Goal: Task Accomplishment & Management: Complete application form

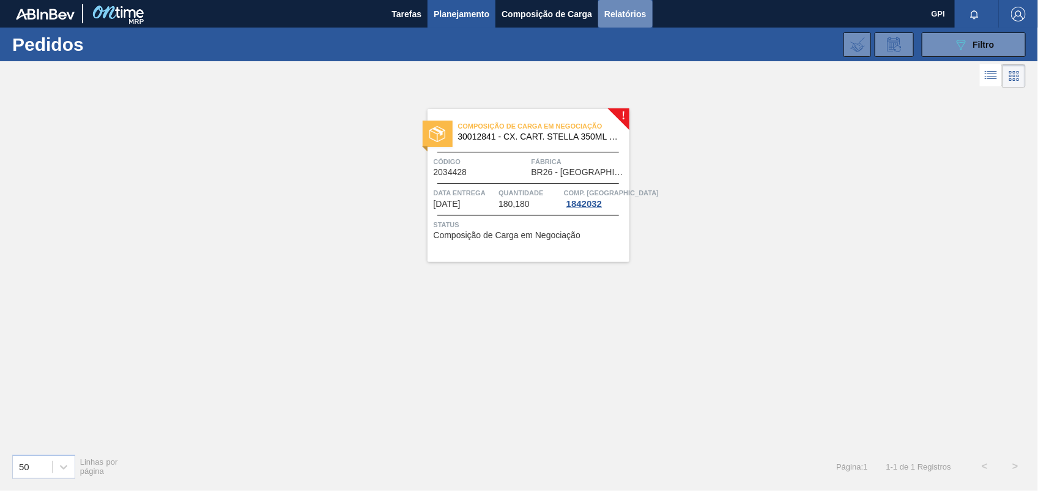
click at [623, 10] on span "Relatórios" at bounding box center [625, 14] width 42 height 15
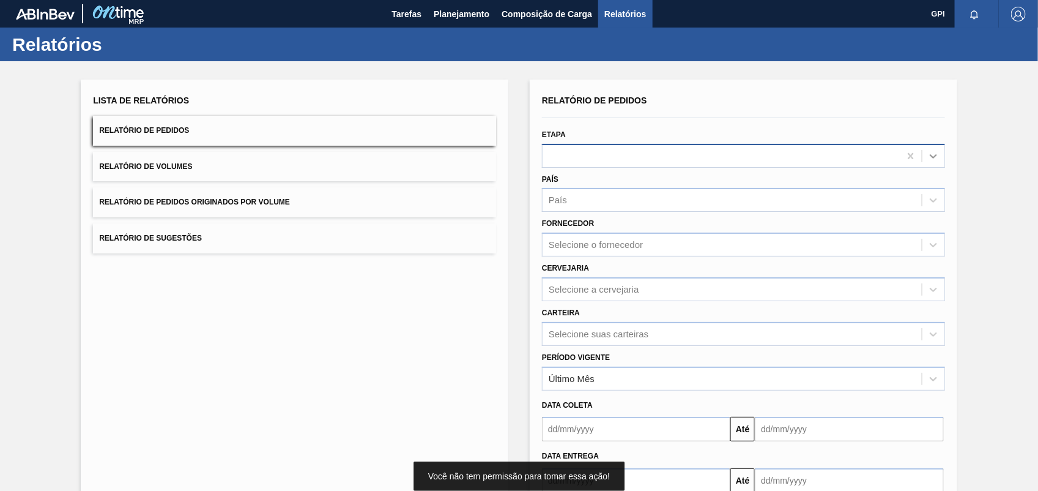
click at [942, 150] on div at bounding box center [933, 156] width 22 height 22
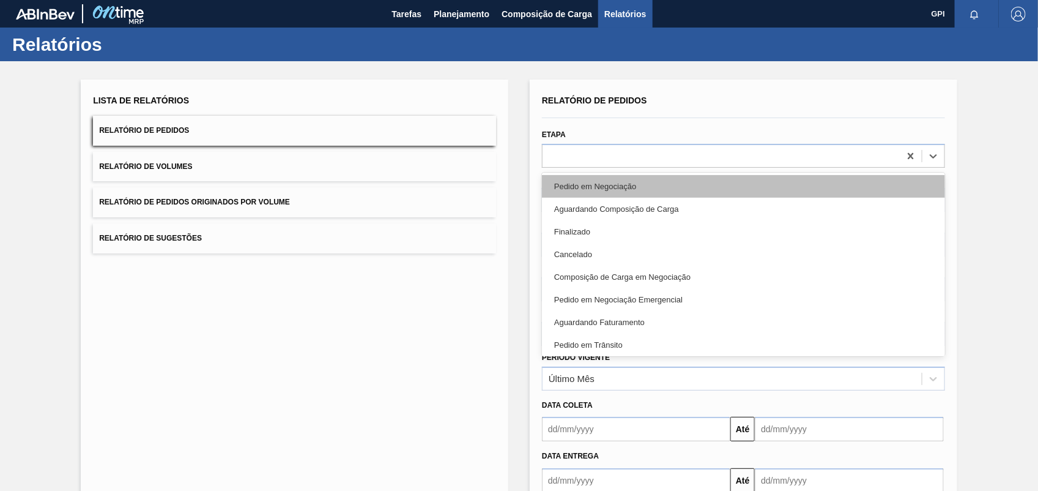
click at [667, 187] on div "Pedido em Negociação" at bounding box center [743, 186] width 403 height 23
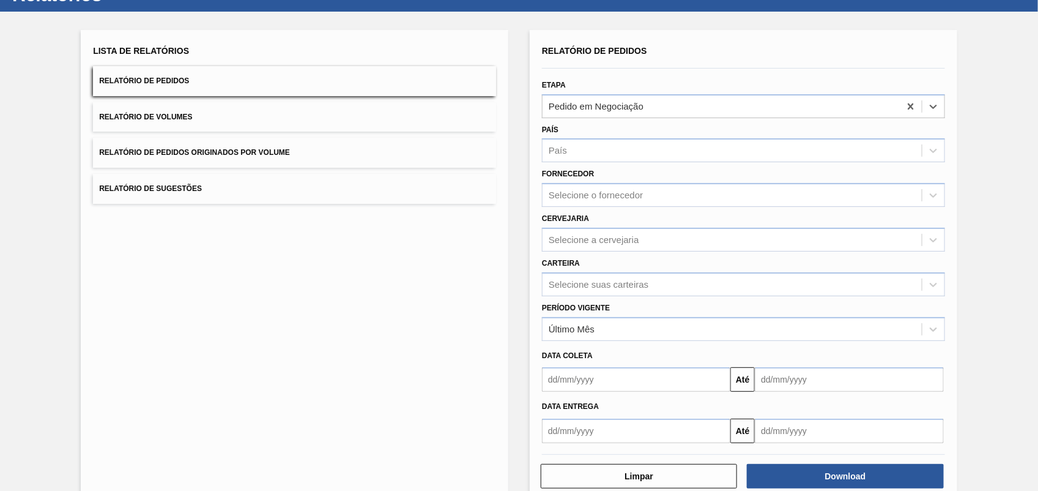
scroll to position [73, 0]
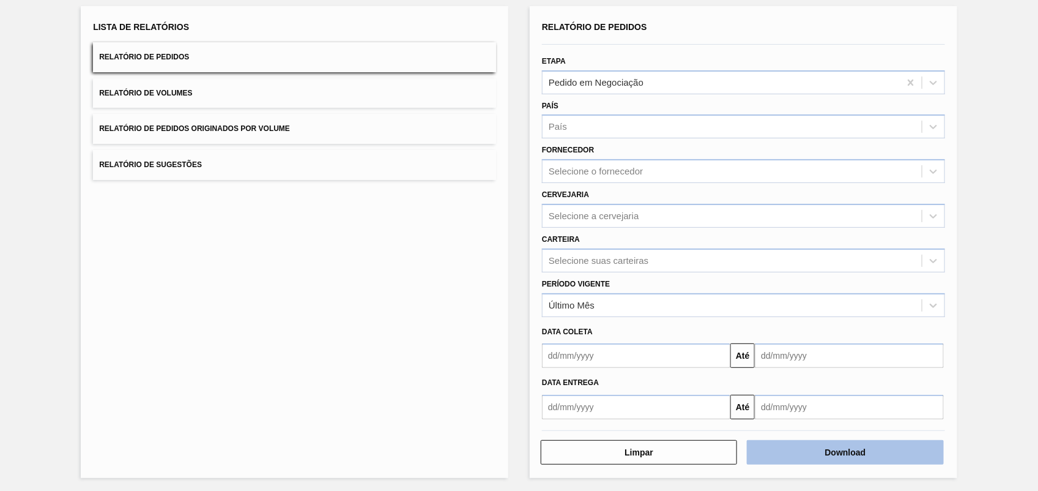
click at [854, 450] on button "Download" at bounding box center [845, 452] width 196 height 24
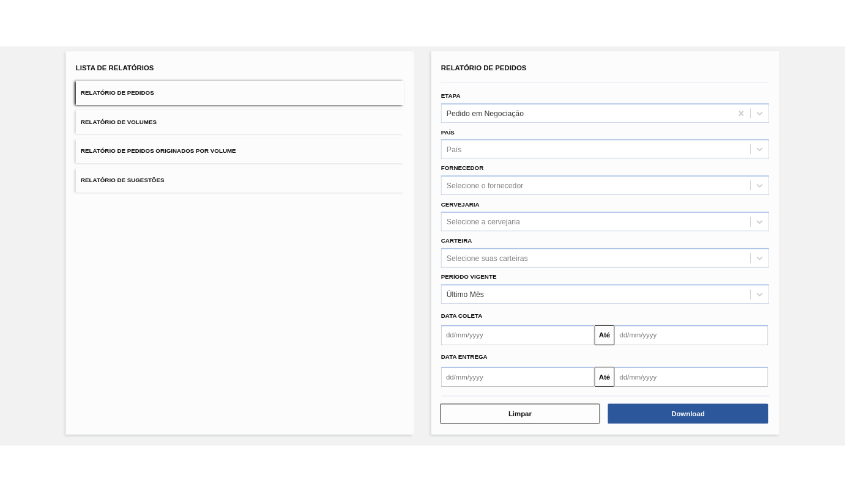
scroll to position [0, 0]
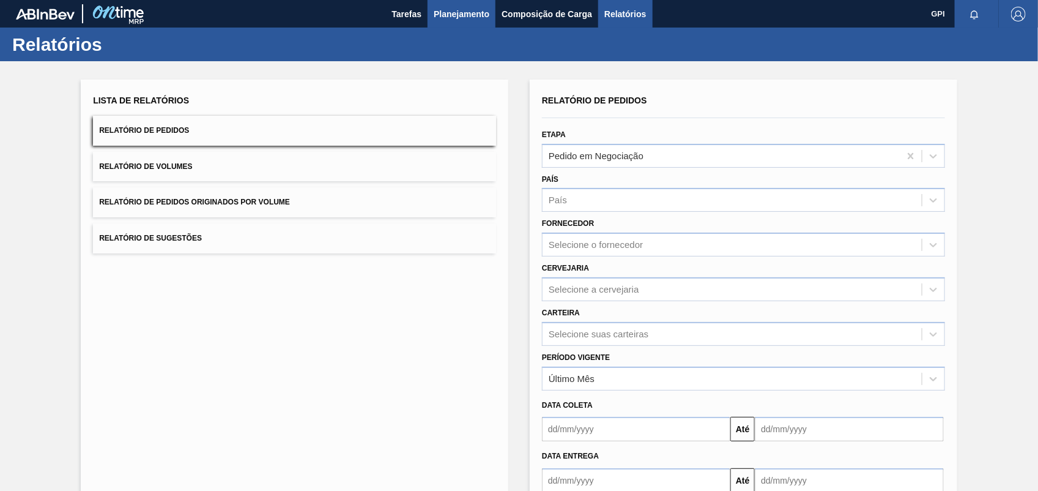
click at [459, 10] on span "Planejamento" at bounding box center [462, 14] width 56 height 15
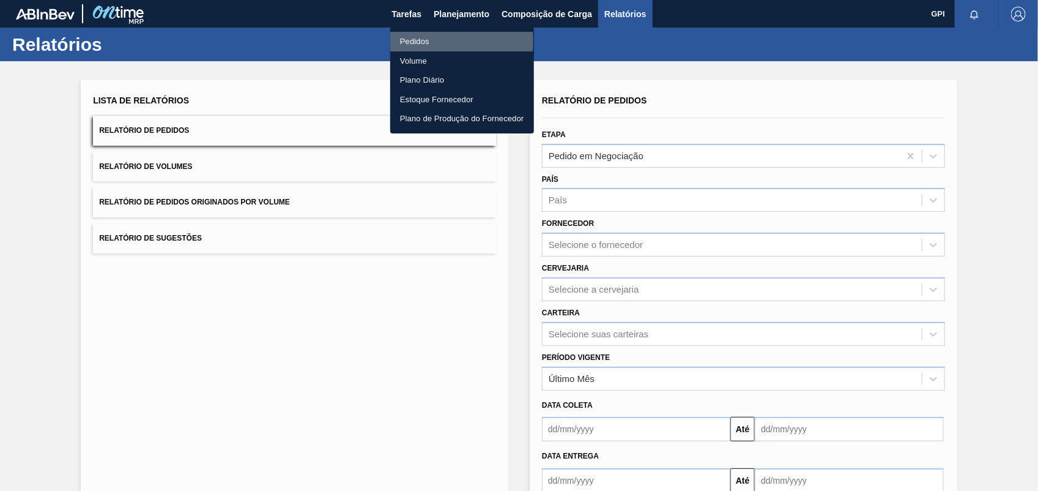
click at [416, 41] on li "Pedidos" at bounding box center [462, 42] width 144 height 20
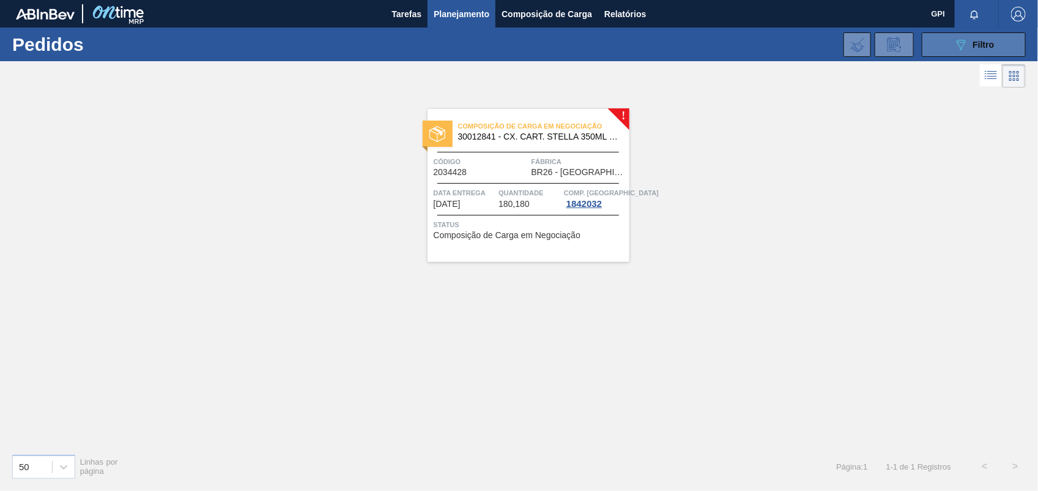
click at [957, 42] on icon at bounding box center [961, 45] width 9 height 10
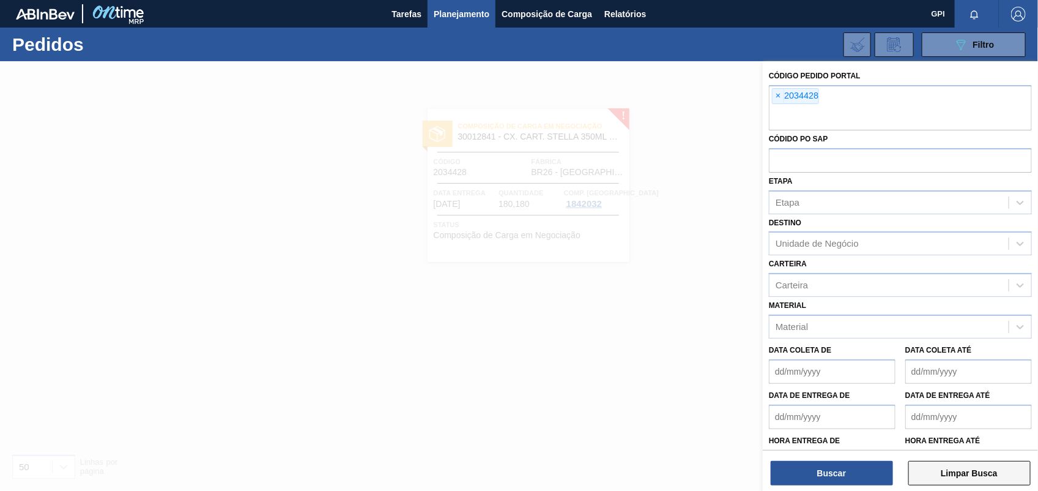
click at [973, 482] on button "Limpar Busca" at bounding box center [969, 473] width 122 height 24
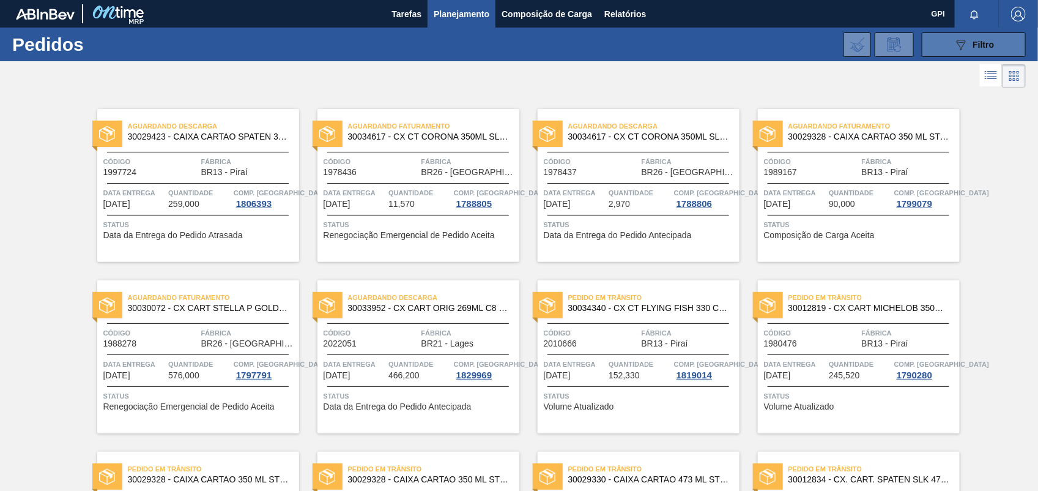
drag, startPoint x: 980, startPoint y: 34, endPoint x: 965, endPoint y: 41, distance: 16.7
click at [980, 34] on button "089F7B8B-B2A5-4AFE-B5C0-19BA573D28AC Filtro" at bounding box center [974, 44] width 104 height 24
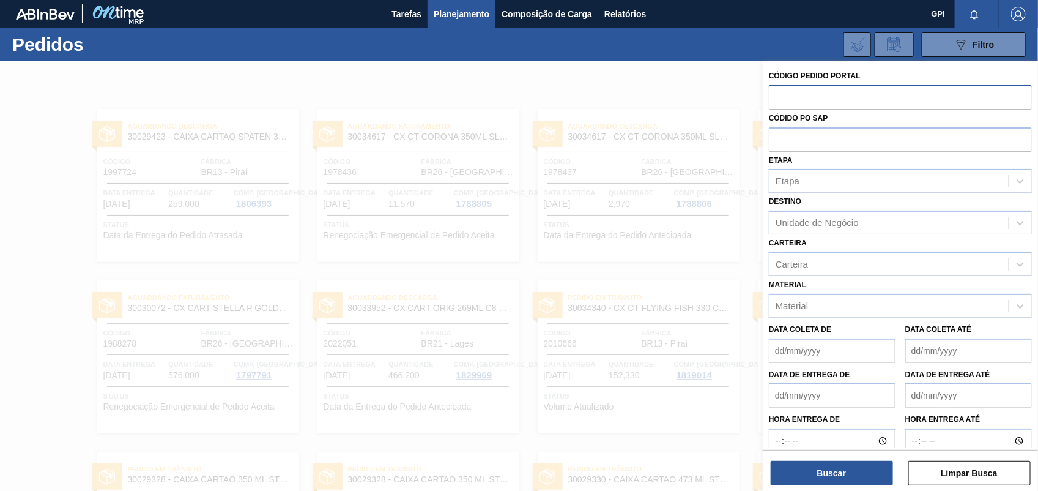
click at [799, 96] on input "text" at bounding box center [900, 96] width 263 height 23
paste input "2033339"
type input "2033339"
click at [842, 477] on button "Buscar" at bounding box center [832, 473] width 122 height 24
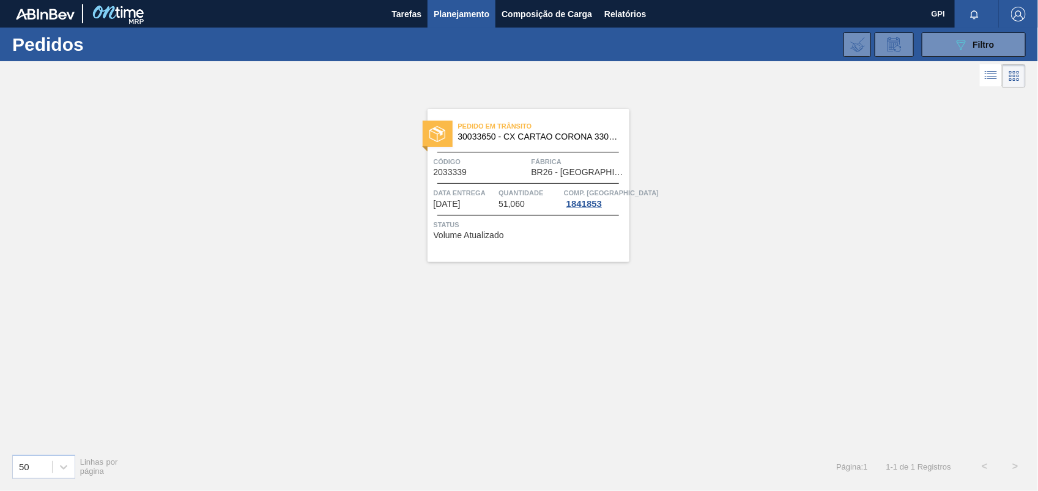
click at [488, 166] on span "Código" at bounding box center [481, 161] width 95 height 12
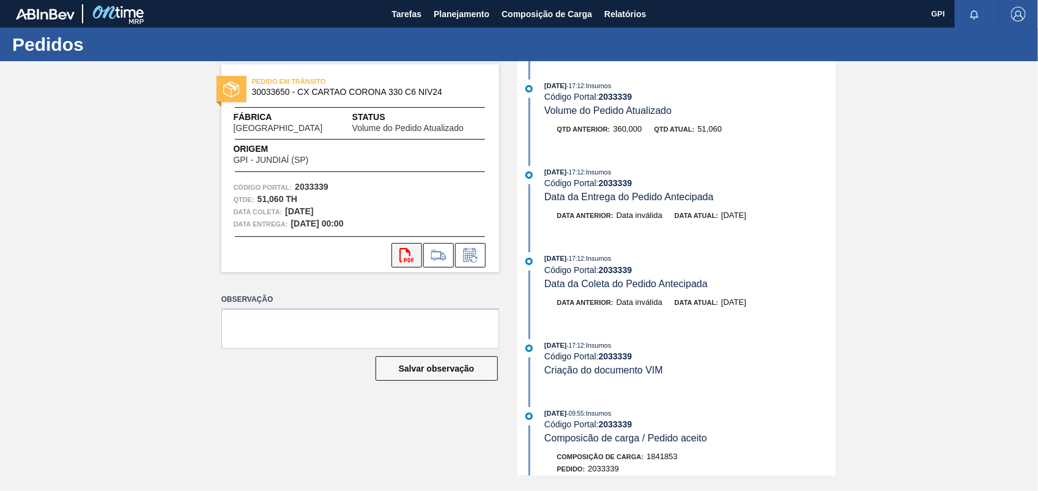
click at [404, 261] on icon "svg{fill:#ff0000}" at bounding box center [406, 255] width 15 height 15
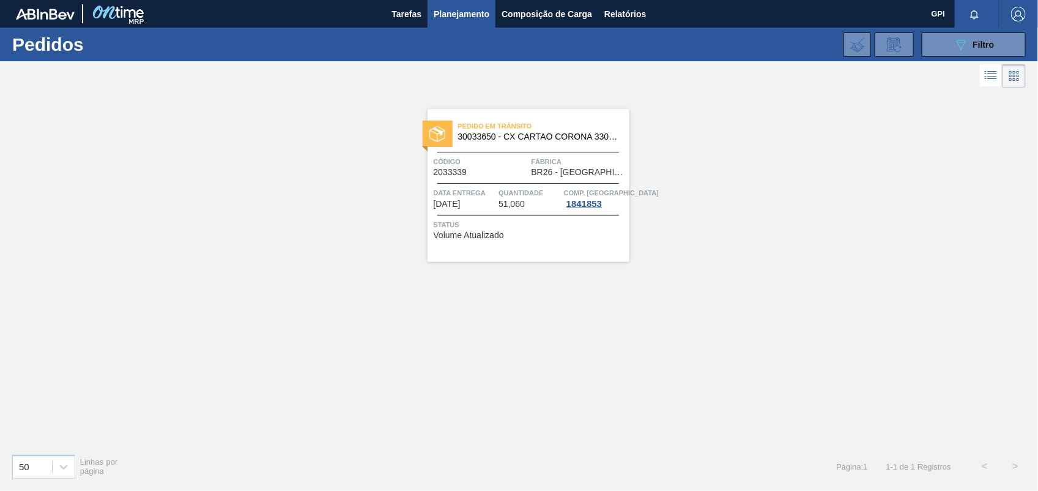
click at [489, 158] on span "Código" at bounding box center [481, 161] width 95 height 12
click at [475, 154] on div "Pedido em Trânsito 30033650 - CX CARTAO CORONA 330 C6 NIV24 Código 2033339 Fábr…" at bounding box center [529, 185] width 202 height 153
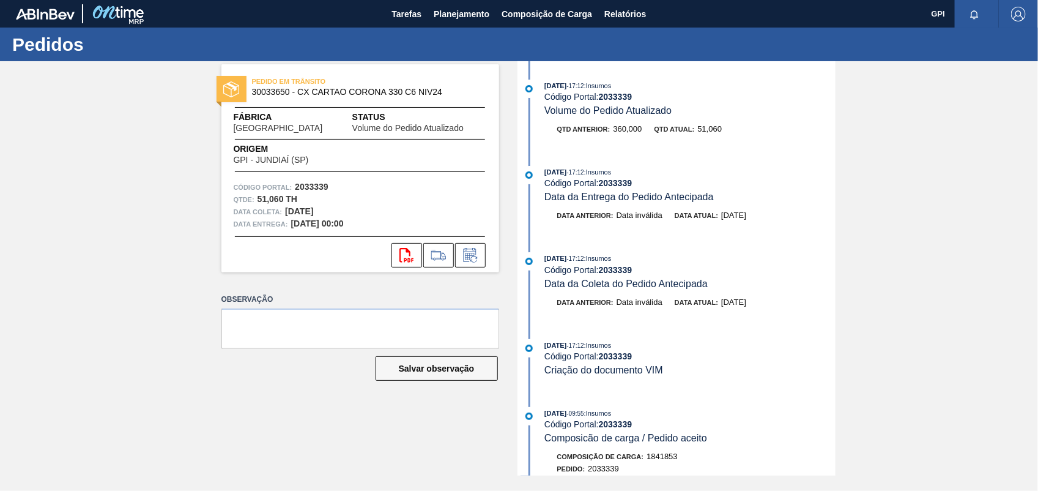
drag, startPoint x: 836, startPoint y: 180, endPoint x: 839, endPoint y: 209, distance: 28.2
click at [839, 209] on div "PEDIDO EM TRÂNSITO 30033650 - CX CARTAO CORONA 330 C6 NIV24 Fábrica Uberlândia …" at bounding box center [519, 268] width 1038 height 414
drag, startPoint x: 839, startPoint y: 209, endPoint x: 852, endPoint y: 197, distance: 17.8
click at [852, 197] on div "PEDIDO EM TRÂNSITO 30033650 - CX CARTAO CORONA 330 C6 NIV24 Fábrica Uberlândia …" at bounding box center [519, 268] width 1038 height 414
drag, startPoint x: 836, startPoint y: 212, endPoint x: 833, endPoint y: 227, distance: 14.9
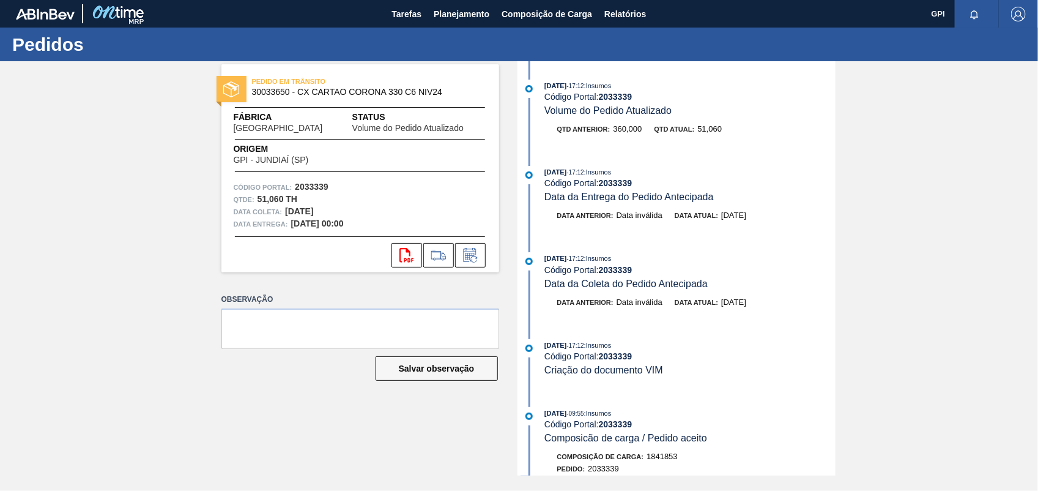
click at [833, 227] on div "PEDIDO EM TRÂNSITO 30033650 - CX CARTAO CORONA 330 C6 NIV24 Fábrica Uberlândia …" at bounding box center [519, 268] width 1038 height 414
drag, startPoint x: 836, startPoint y: 228, endPoint x: 836, endPoint y: 251, distance: 23.2
click at [836, 251] on div "PEDIDO EM TRÂNSITO 30033650 - CX CARTAO CORONA 330 C6 NIV24 Fábrica Uberlândia …" at bounding box center [519, 268] width 1038 height 414
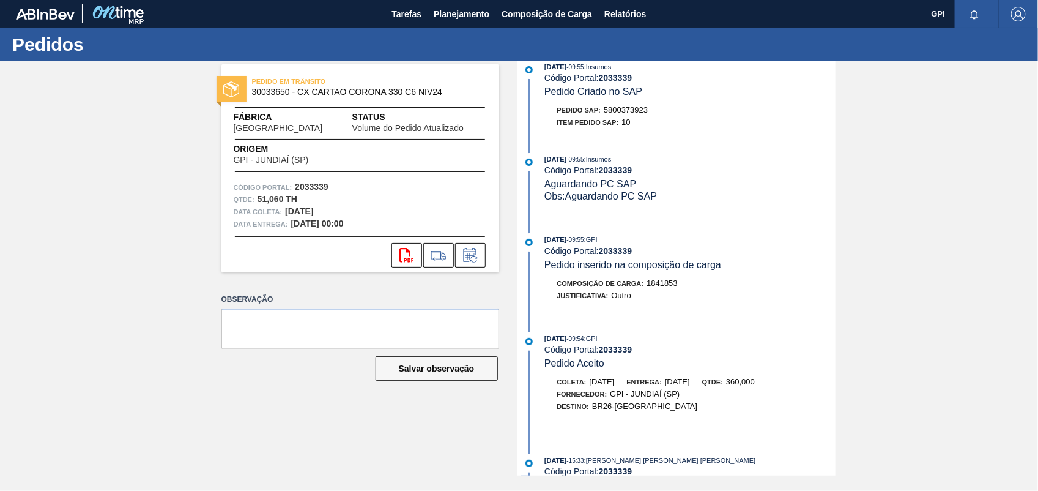
scroll to position [437, 0]
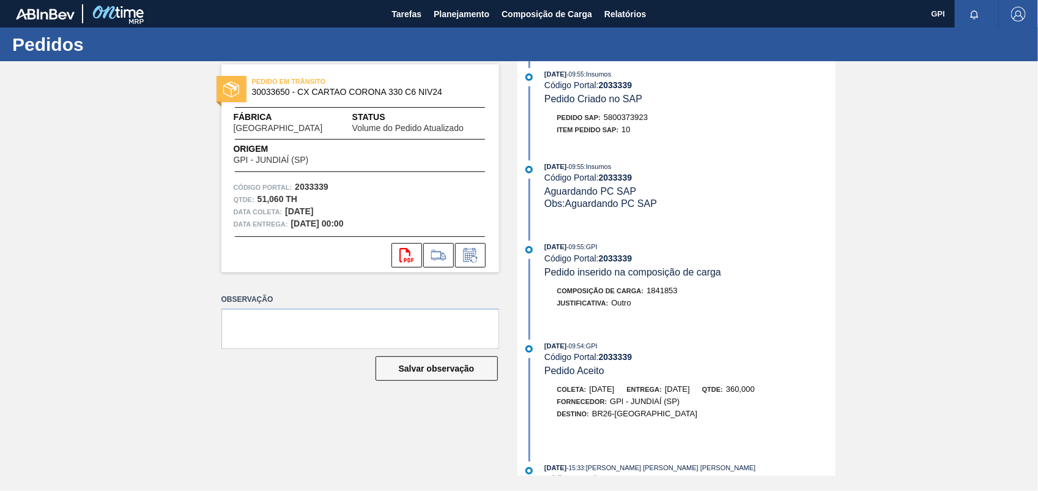
click at [634, 122] on span "5800373923" at bounding box center [626, 117] width 44 height 9
drag, startPoint x: 634, startPoint y: 127, endPoint x: 710, endPoint y: 216, distance: 117.1
click at [710, 210] on div "Obs: Aguardando PC SAP" at bounding box center [689, 204] width 291 height 12
click at [306, 185] on strong "2033339" at bounding box center [312, 187] width 34 height 10
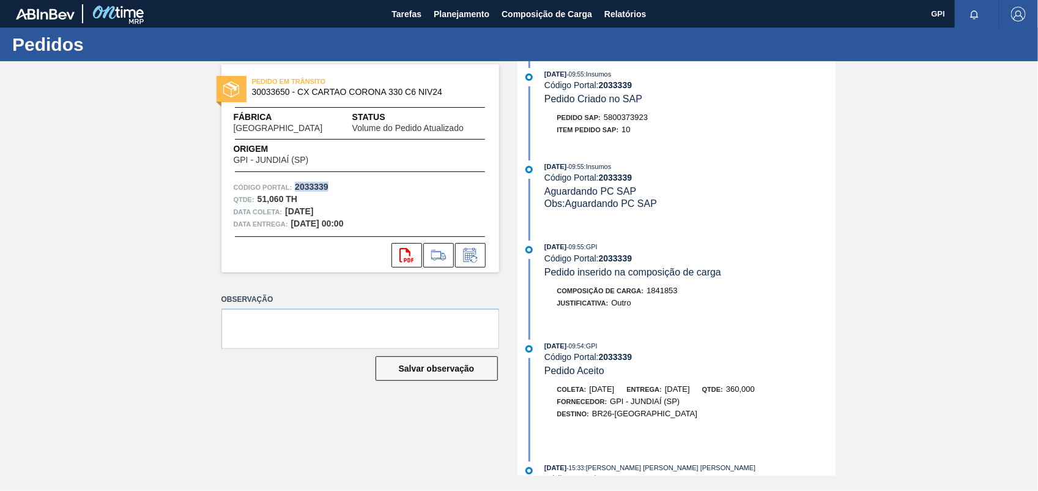
click at [306, 185] on strong "2033339" at bounding box center [312, 187] width 34 height 10
copy strong "2033339"
click at [406, 254] on icon "svg{fill:#ff0000}" at bounding box center [406, 255] width 15 height 15
click at [880, 206] on div "PEDIDO EM TRÂNSITO 30033650 - CX CARTAO CORONA 330 C6 NIV24 Fábrica Uberlândia …" at bounding box center [519, 268] width 1038 height 414
click at [257, 130] on span "Uberlândia" at bounding box center [278, 128] width 89 height 9
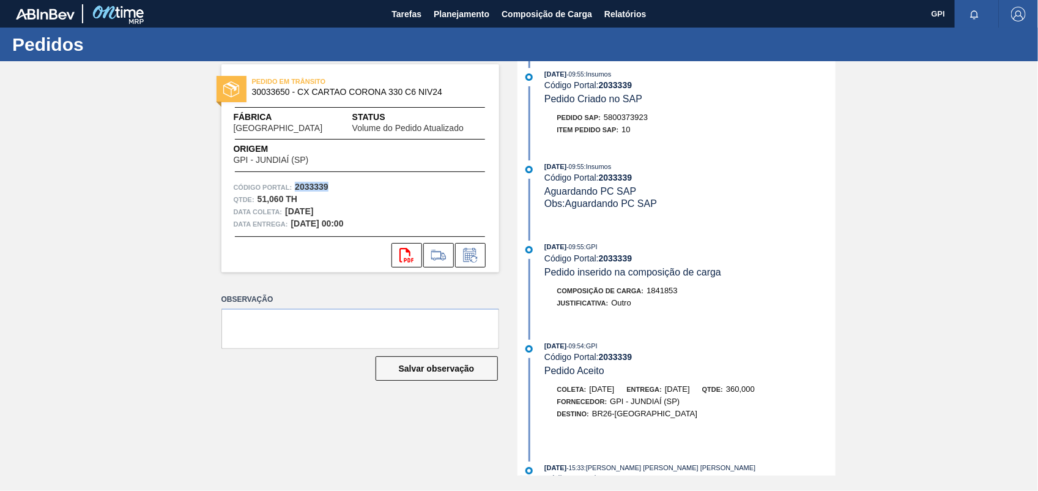
click at [257, 130] on span "Uberlândia" at bounding box center [278, 128] width 89 height 9
copy strong "2033339"
click at [313, 211] on strong "19/09/2025" at bounding box center [299, 211] width 28 height 10
drag, startPoint x: 313, startPoint y: 211, endPoint x: 303, endPoint y: 212, distance: 9.8
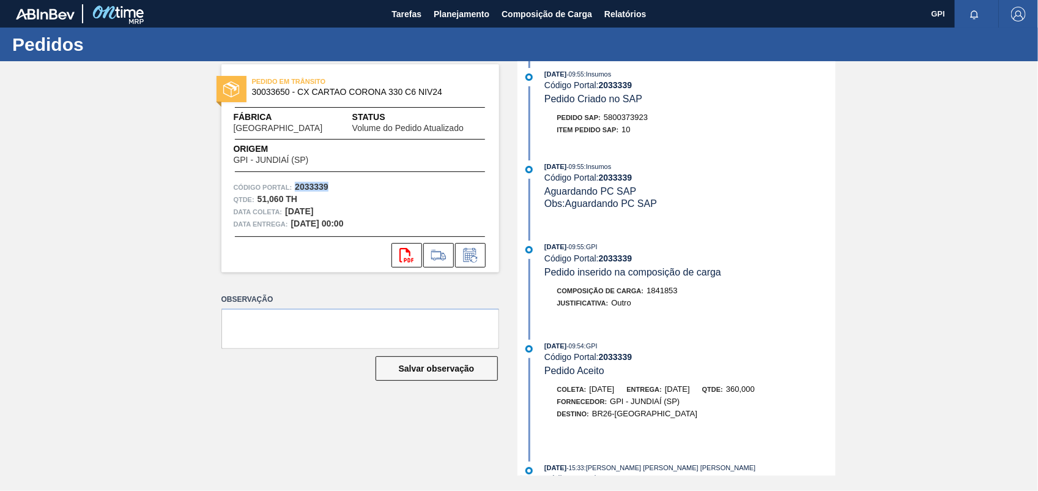
click at [303, 212] on strong "19/09/2025" at bounding box center [299, 211] width 28 height 10
drag, startPoint x: 303, startPoint y: 212, endPoint x: 329, endPoint y: 210, distance: 26.4
click at [329, 210] on div "Data coleta: 19/09/2025" at bounding box center [360, 212] width 253 height 12
copy strong "2033339"
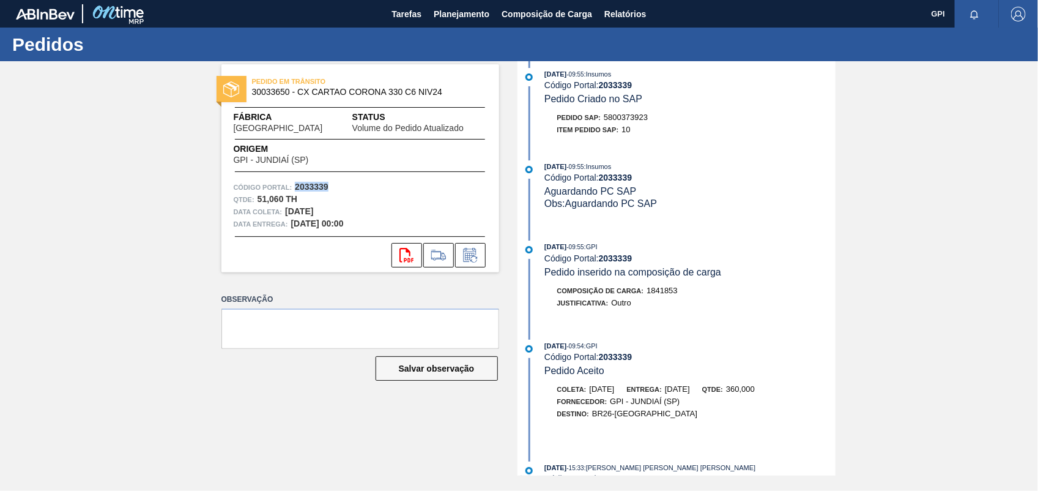
click at [315, 185] on strong "2033339" at bounding box center [312, 187] width 34 height 10
copy strong "2033339"
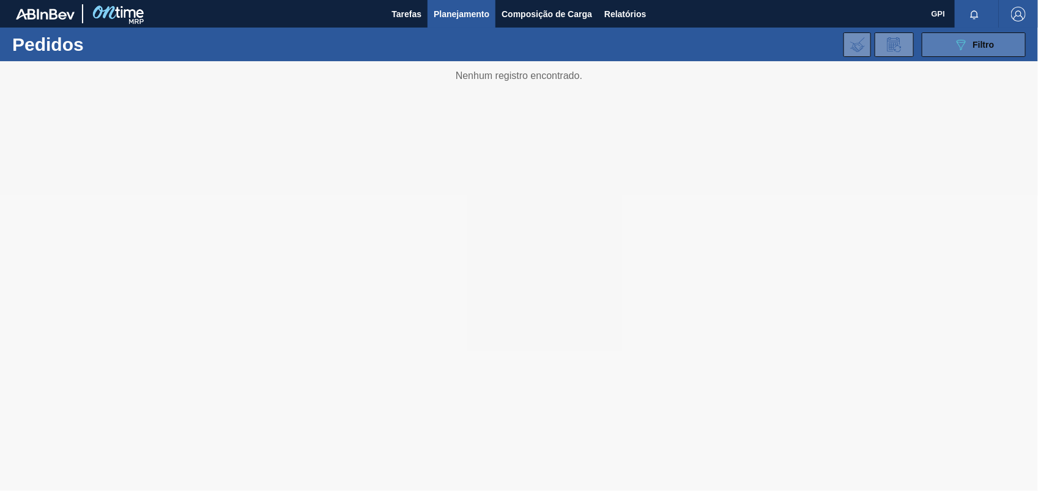
click at [971, 40] on div "089F7B8B-B2A5-4AFE-B5C0-19BA573D28AC Filtro" at bounding box center [974, 44] width 41 height 15
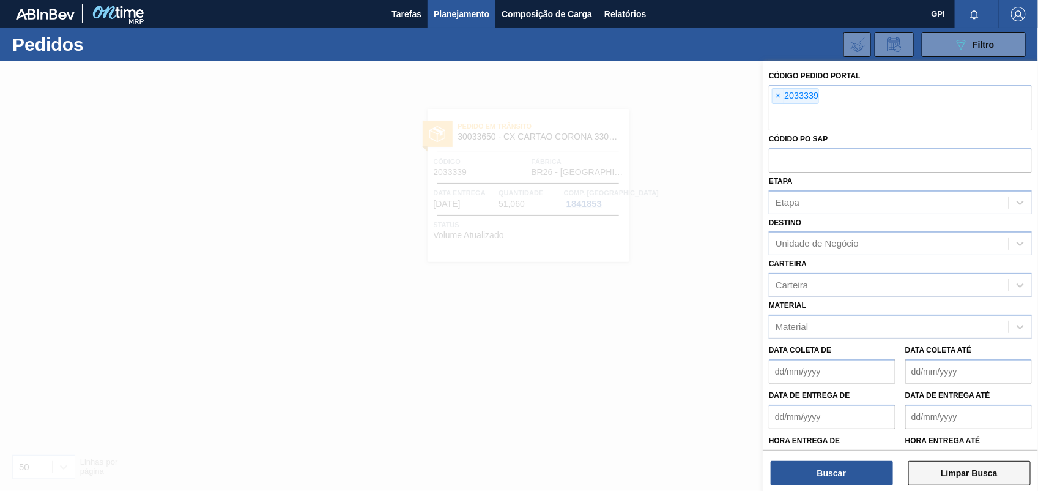
click at [983, 475] on button "Limpar Busca" at bounding box center [969, 473] width 122 height 24
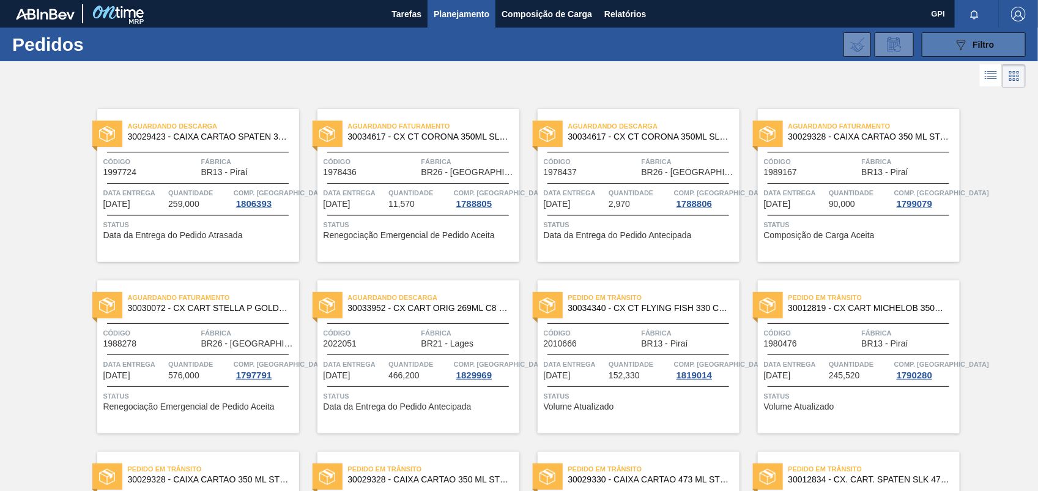
click at [945, 53] on button "089F7B8B-B2A5-4AFE-B5C0-19BA573D28AC Filtro" at bounding box center [974, 44] width 104 height 24
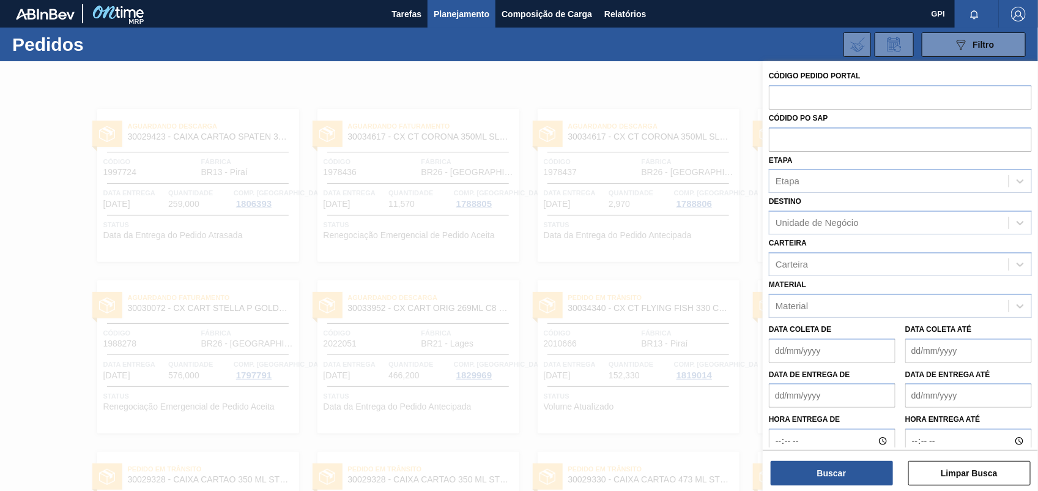
click at [823, 109] on div "Códido PO SAP" at bounding box center [900, 130] width 263 height 42
click at [823, 99] on input "text" at bounding box center [900, 96] width 263 height 23
paste input "2035388"
type input "2035388"
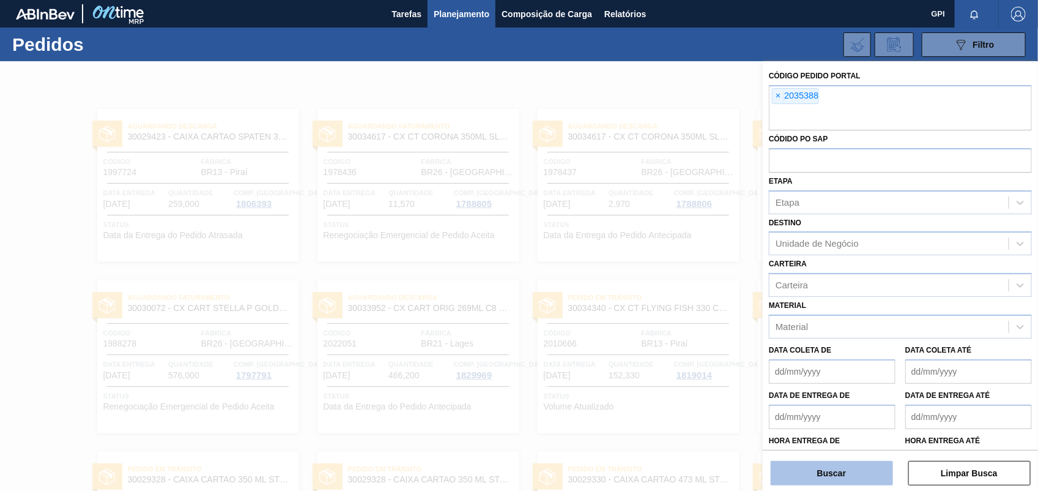
click at [825, 462] on button "Buscar" at bounding box center [832, 473] width 122 height 24
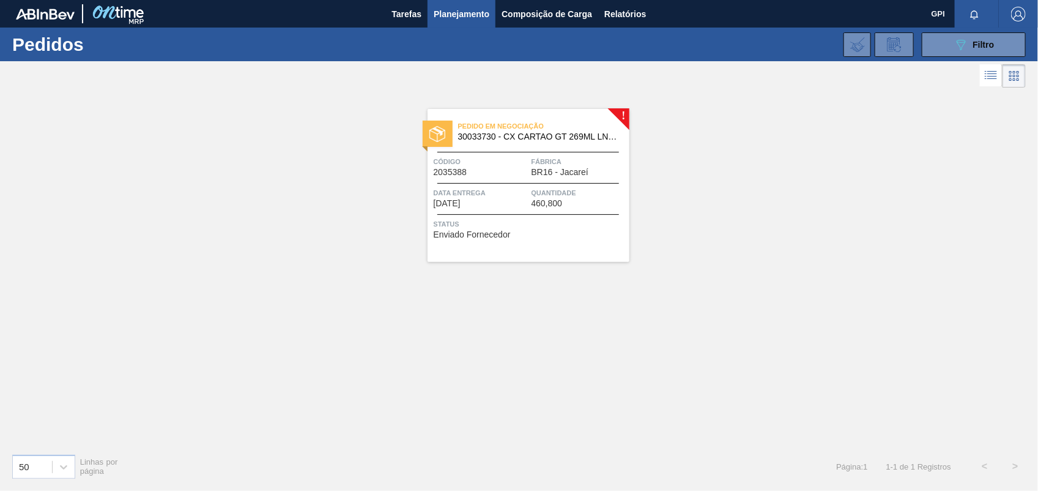
click at [511, 168] on div "Código 2035388" at bounding box center [481, 165] width 95 height 21
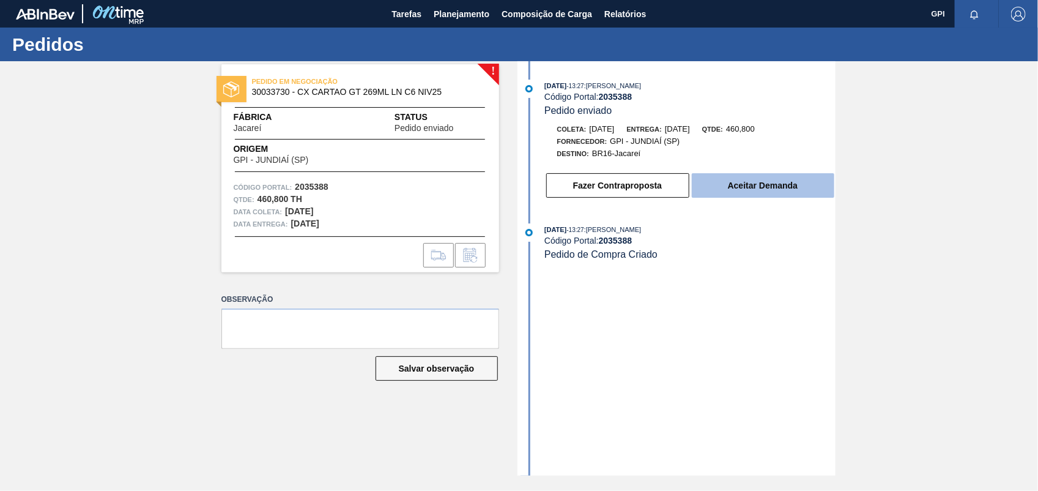
click at [762, 193] on button "Aceitar Demanda" at bounding box center [763, 185] width 143 height 24
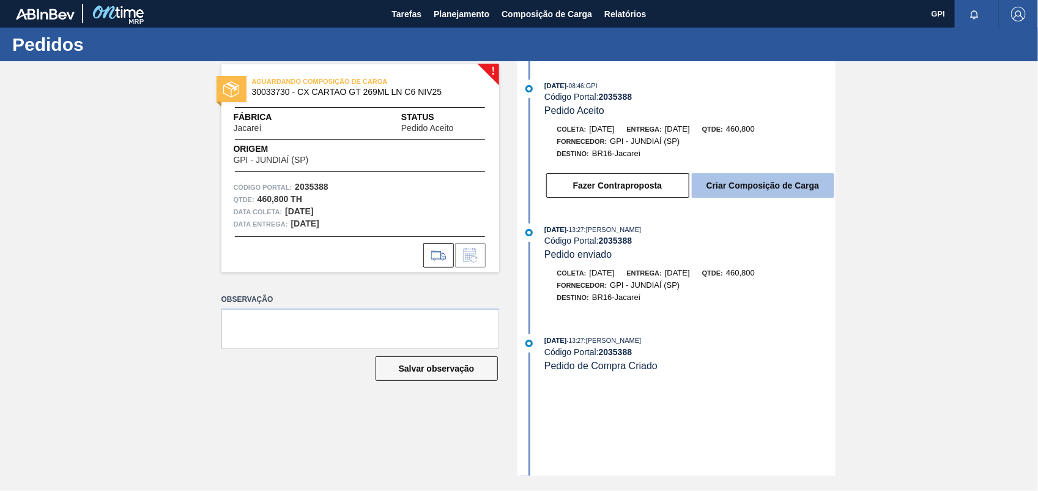
click at [759, 187] on button "Criar Composição de Carga" at bounding box center [763, 185] width 143 height 24
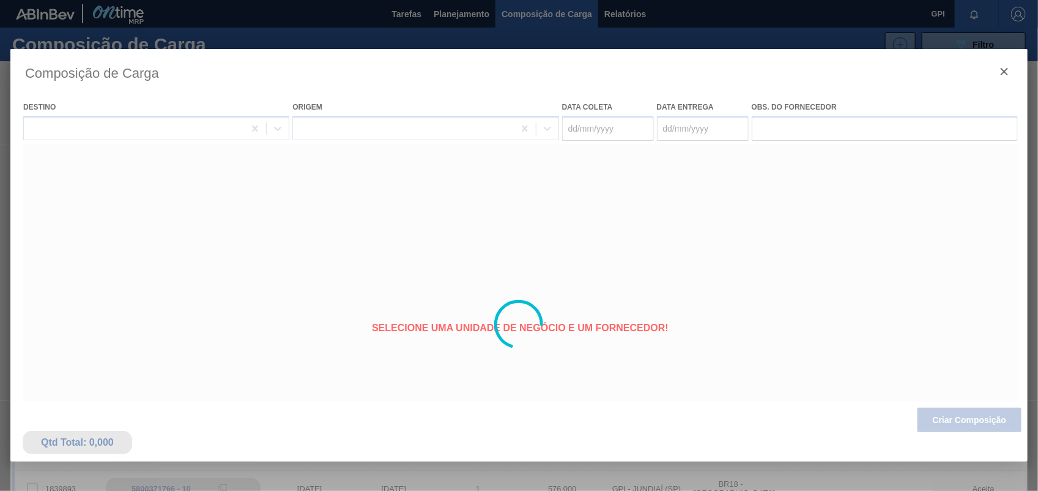
type coleta "13/10/2025"
type entrega "[DATE]"
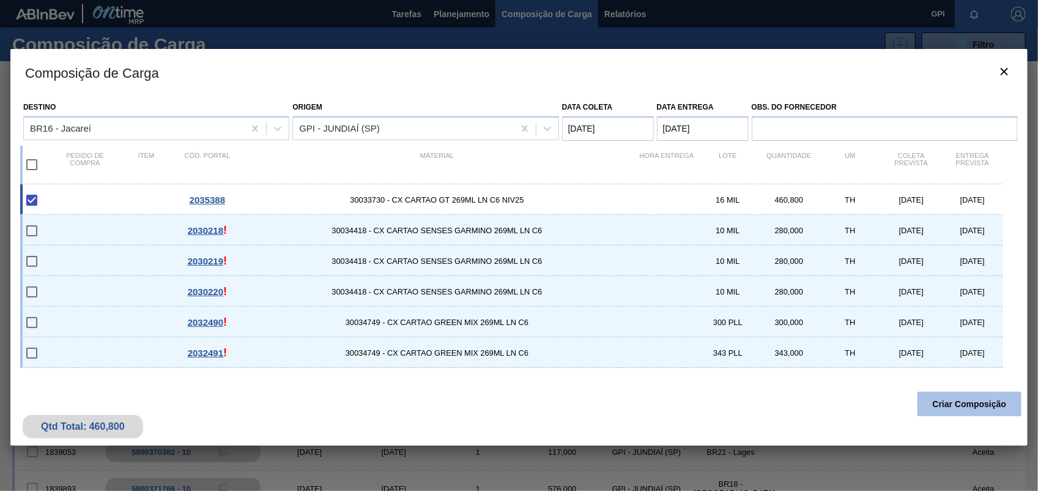
click at [971, 402] on button "Criar Composição" at bounding box center [970, 403] width 104 height 24
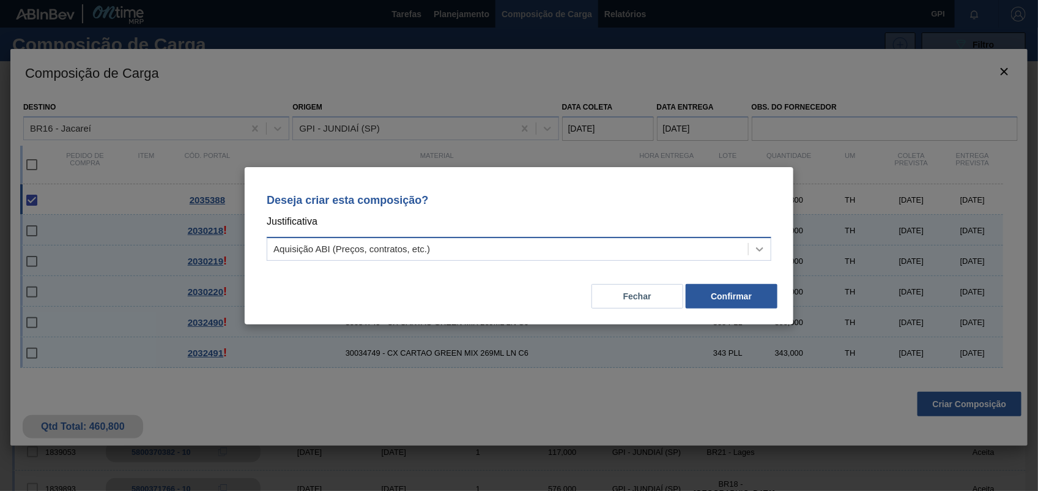
click at [756, 252] on icon at bounding box center [760, 249] width 12 height 12
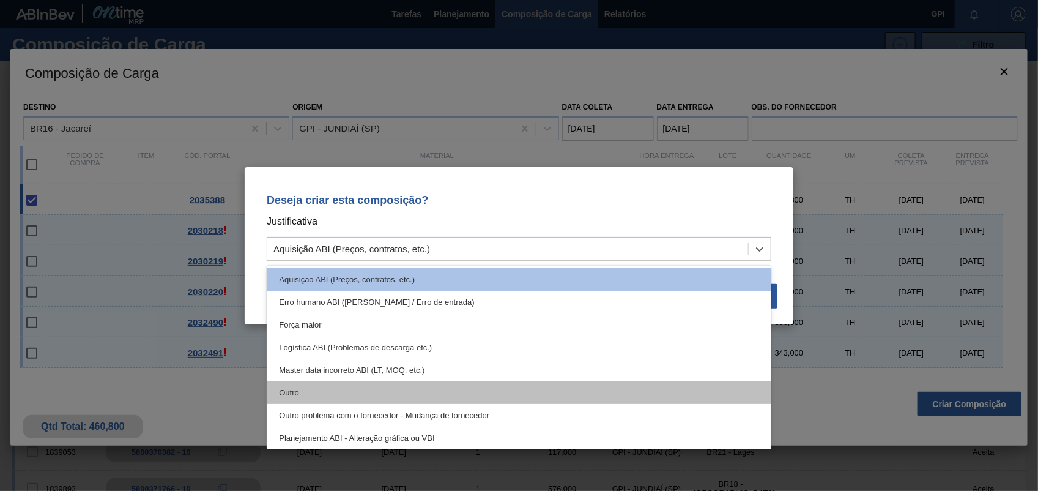
click at [357, 393] on div "Outro" at bounding box center [519, 392] width 505 height 23
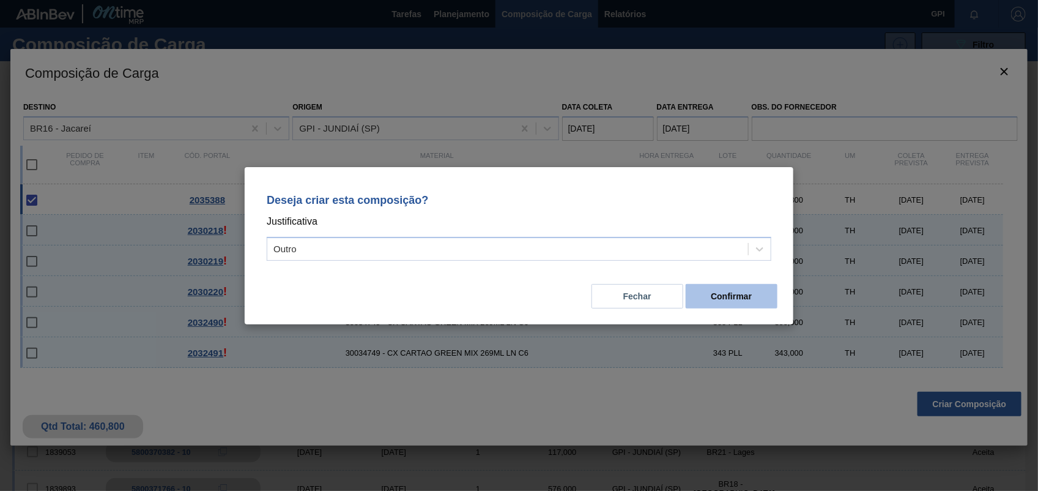
click at [729, 291] on button "Confirmar" at bounding box center [732, 296] width 92 height 24
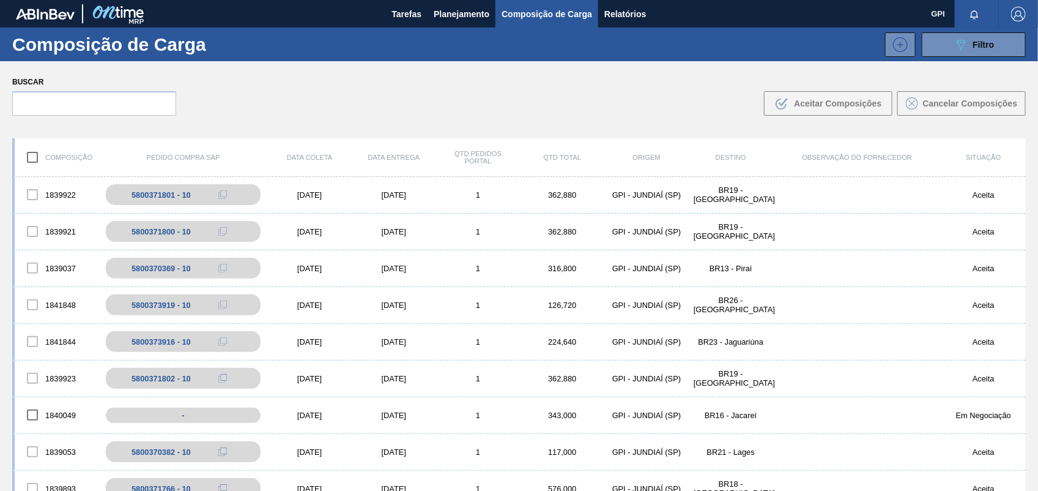
click at [1004, 81] on div "Buscar .b{fill:var(--color-action-default)} Aceitar Composições Cancelar Compos…" at bounding box center [519, 94] width 1038 height 67
drag, startPoint x: 29, startPoint y: 2, endPoint x: 247, endPoint y: 103, distance: 239.5
click at [258, 113] on div "Buscar .b{fill:var(--color-action-default)} Aceitar Composições Cancelar Compos…" at bounding box center [519, 94] width 1038 height 67
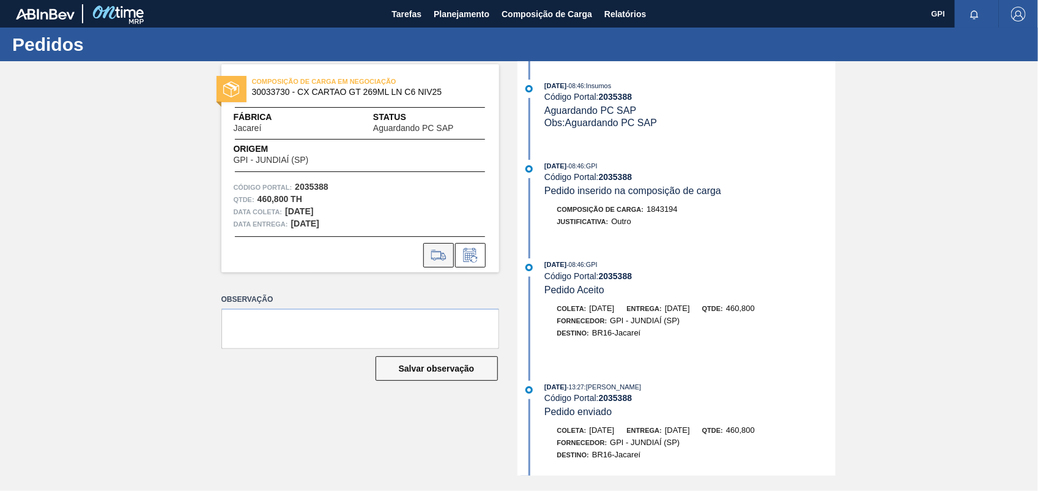
click at [433, 252] on icon at bounding box center [439, 255] width 20 height 15
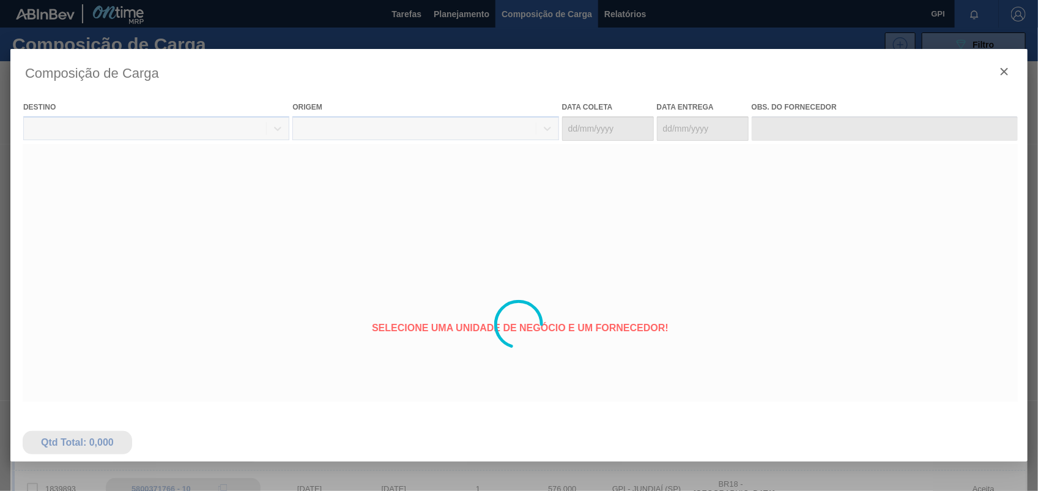
type coleta "13/10/2025"
type entrega "[DATE]"
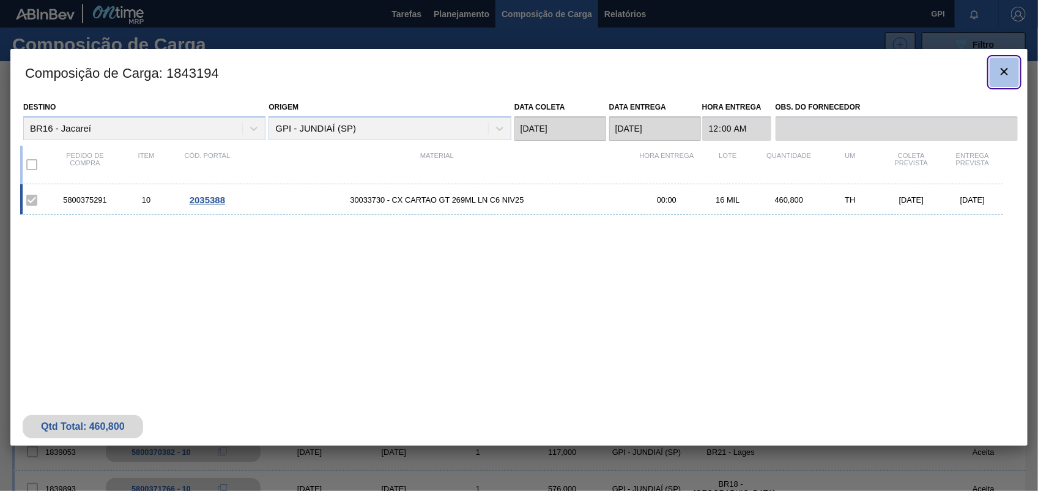
click at [995, 67] on button "botão de ícone" at bounding box center [1004, 71] width 29 height 29
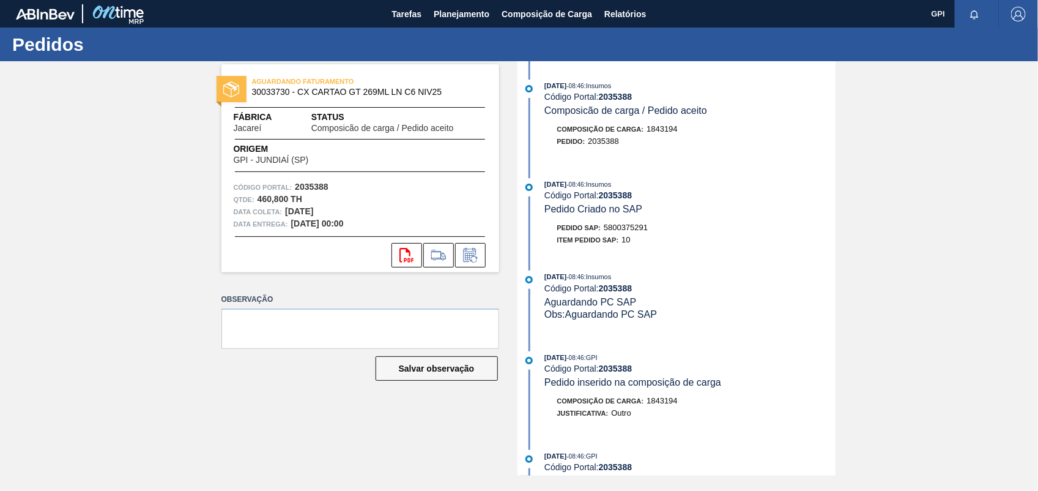
click at [627, 230] on span "5800375291" at bounding box center [626, 227] width 44 height 9
click at [315, 190] on strong "2035388" at bounding box center [312, 187] width 34 height 10
click at [402, 254] on icon "svg{fill:#ff0000}" at bounding box center [406, 255] width 15 height 15
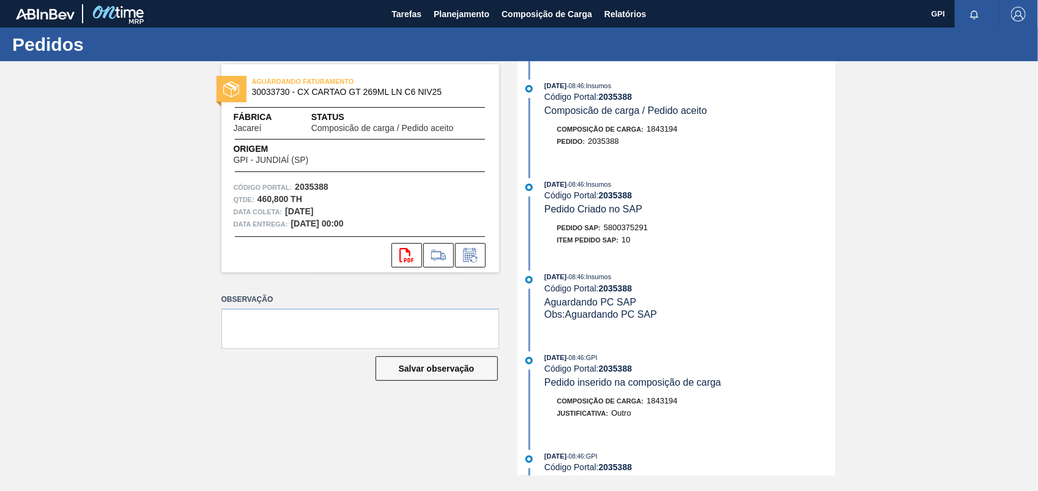
click at [916, 151] on div "AGUARDANDO FATURAMENTO 30033730 - CX CARTAO GT 269ML LN C6 NIV25 Fábrica Jacare…" at bounding box center [519, 268] width 1038 height 414
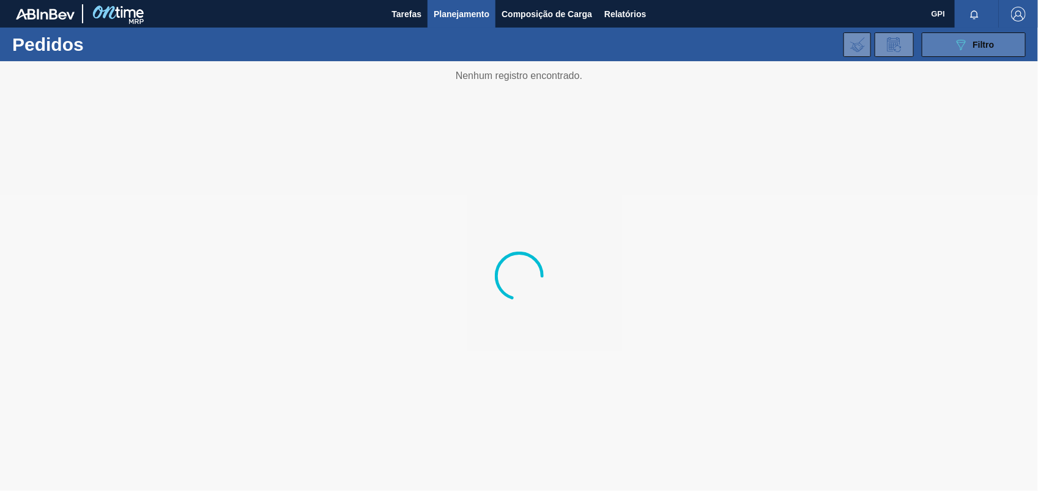
click at [988, 50] on div "089F7B8B-B2A5-4AFE-B5C0-19BA573D28AC Filtro" at bounding box center [974, 44] width 41 height 15
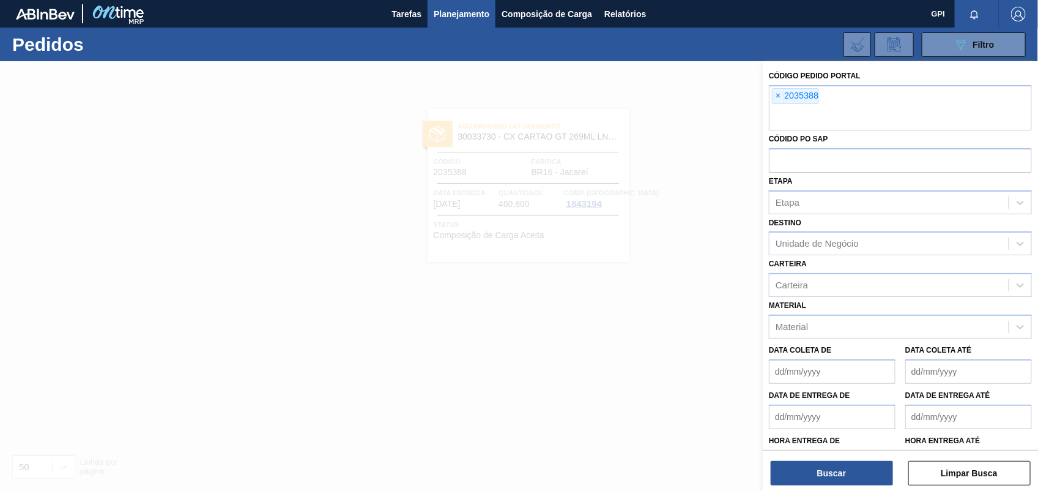
click at [779, 98] on span "×" at bounding box center [779, 96] width 12 height 15
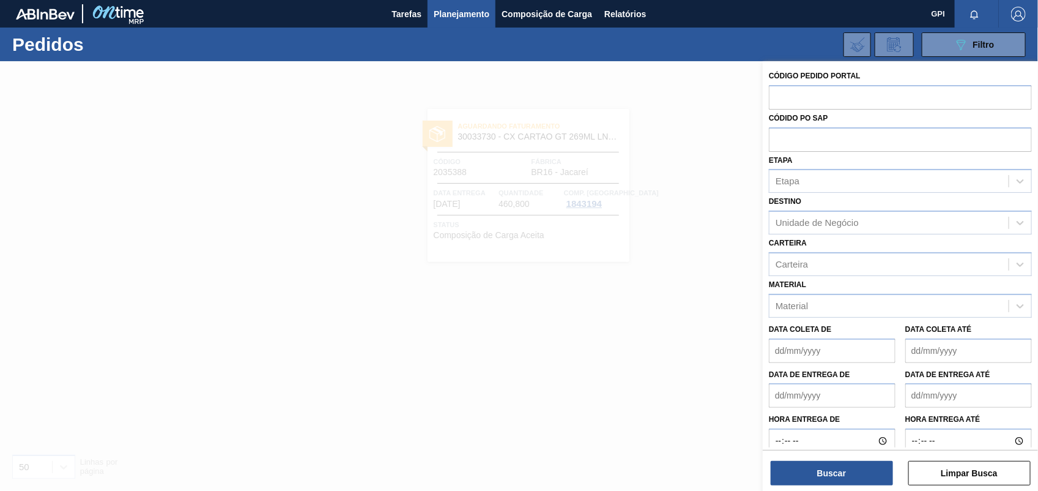
paste input "2035271"
type input "2035271"
click at [830, 478] on button "Buscar" at bounding box center [832, 473] width 122 height 24
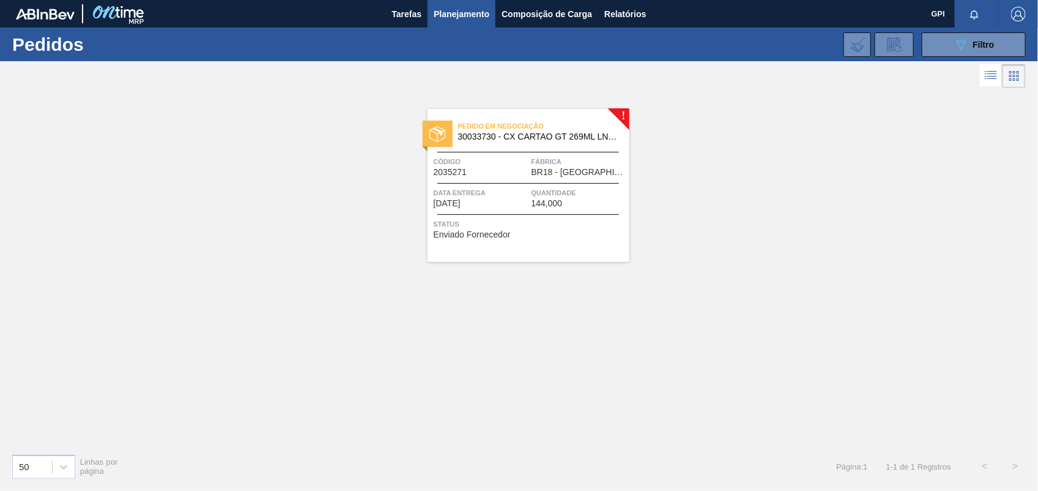
click at [497, 169] on div "Código 2035271" at bounding box center [481, 165] width 95 height 21
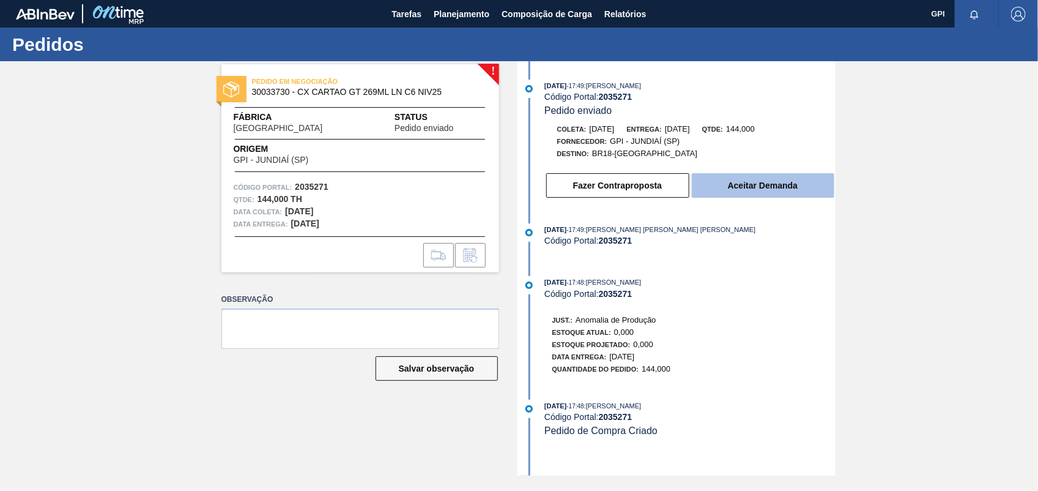
click at [770, 185] on button "Aceitar Demanda" at bounding box center [763, 185] width 143 height 24
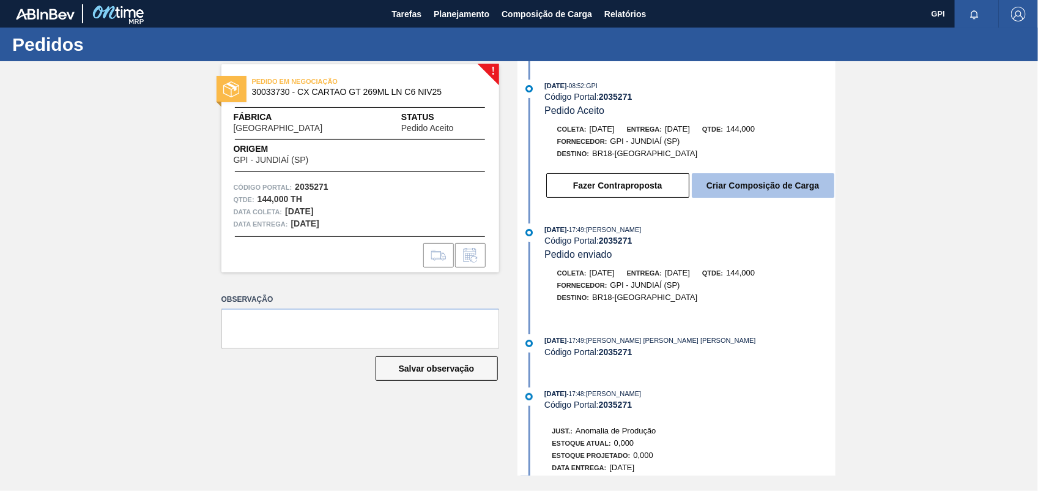
click at [762, 185] on button "Criar Composição de Carga" at bounding box center [763, 185] width 143 height 24
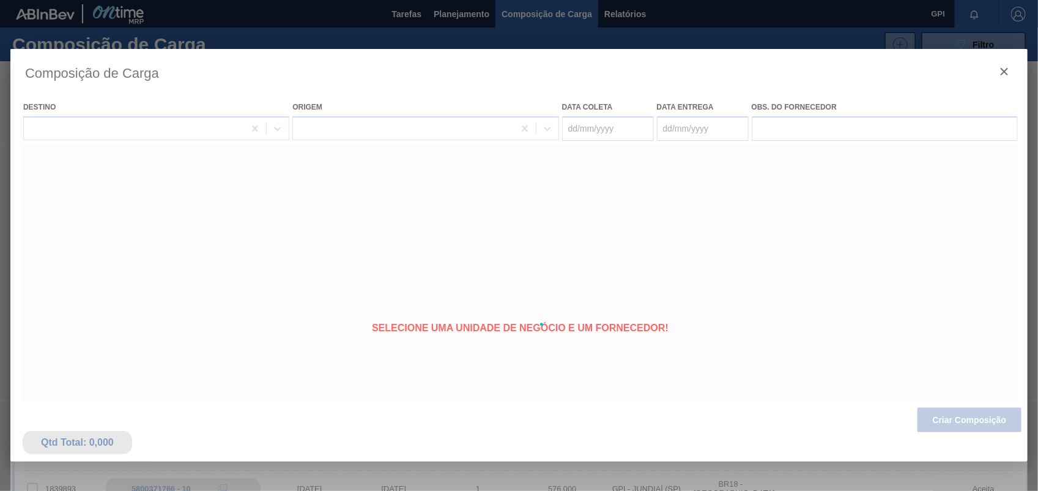
type coleta "28/10/2025"
type entrega "03/11/2025"
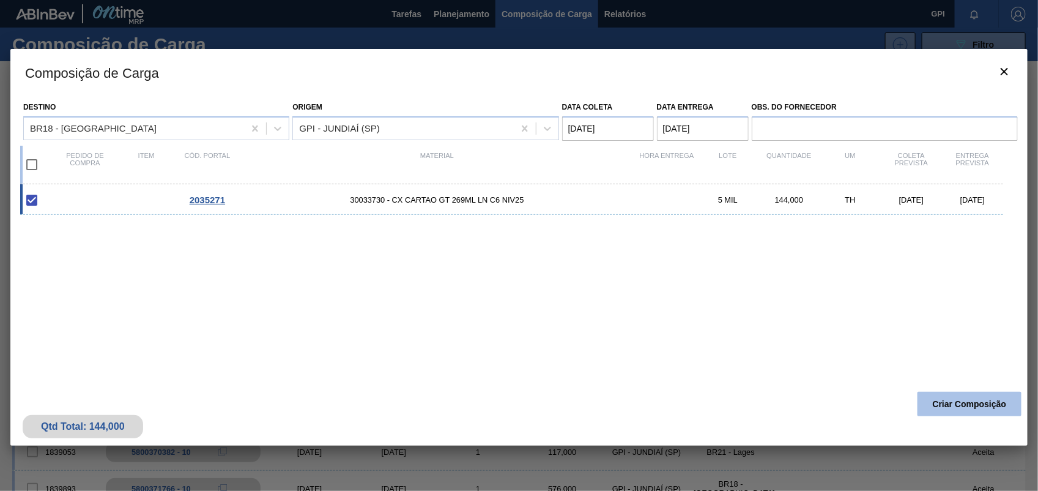
click at [970, 408] on button "Criar Composição" at bounding box center [970, 403] width 104 height 24
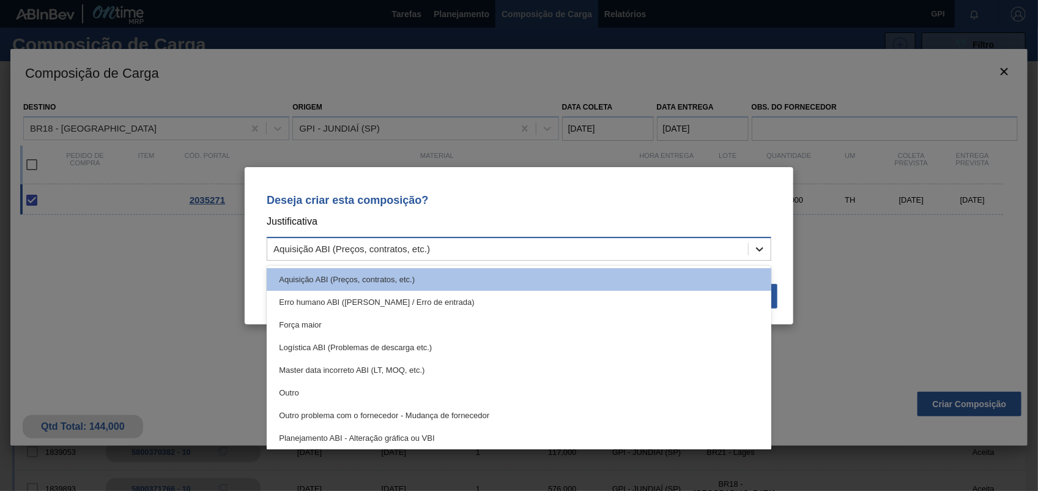
click at [758, 250] on icon at bounding box center [759, 249] width 7 height 4
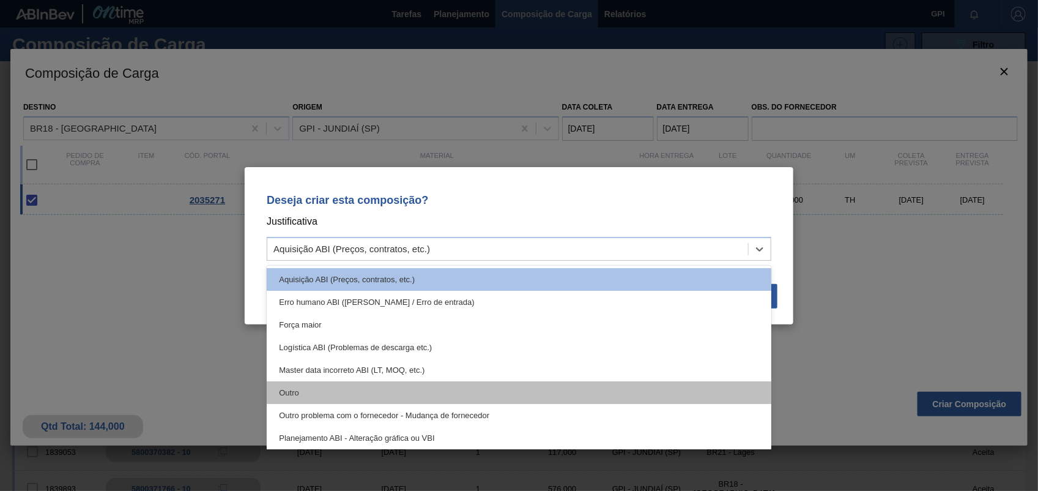
click at [420, 393] on div "Outro" at bounding box center [519, 392] width 505 height 23
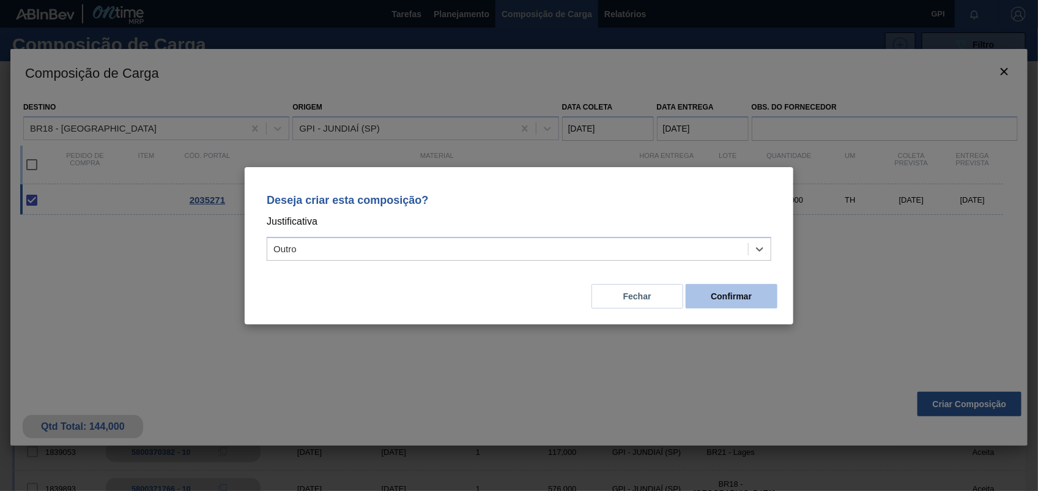
click at [763, 300] on button "Confirmar" at bounding box center [732, 296] width 92 height 24
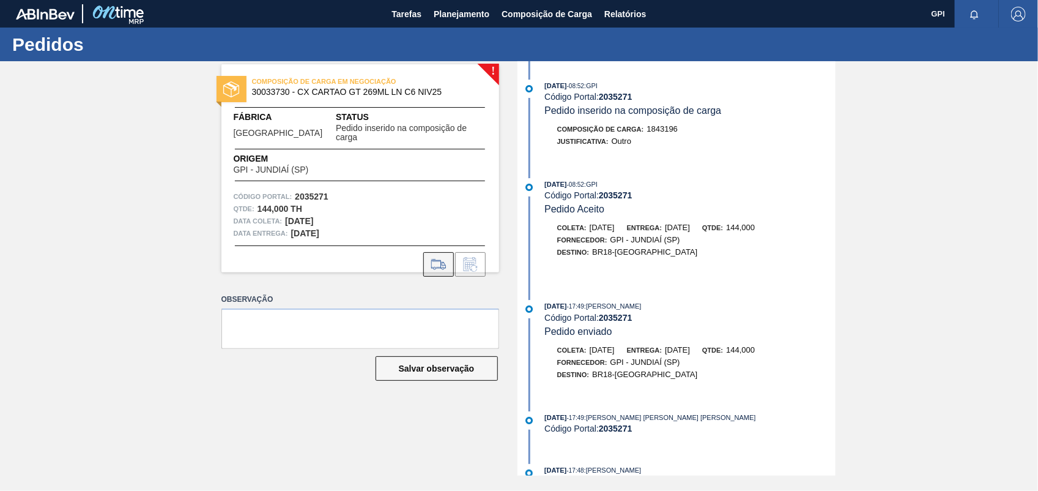
click at [448, 264] on button at bounding box center [438, 264] width 31 height 24
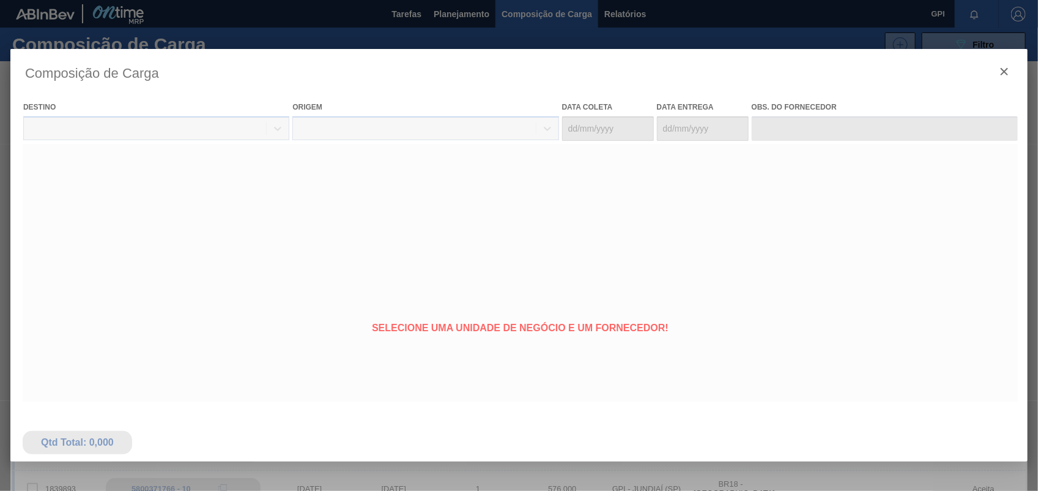
type coleta "28/10/2025"
type entrega "03/11/2025"
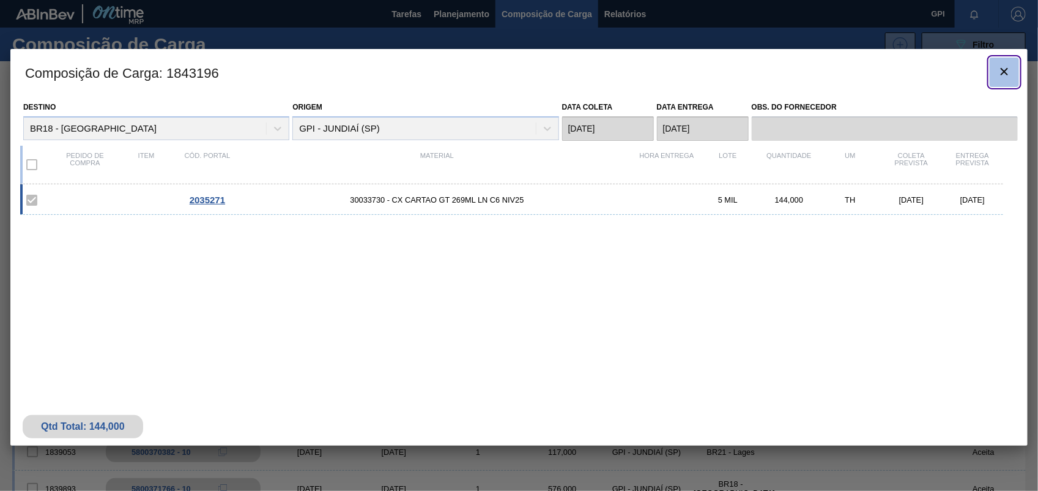
click at [1013, 76] on button "botão de ícone" at bounding box center [1004, 71] width 29 height 29
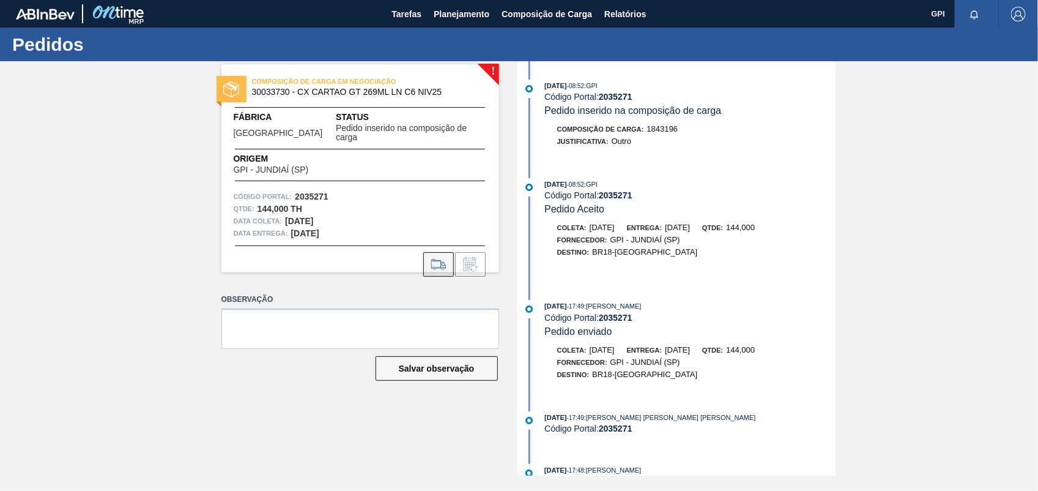
click at [441, 262] on button at bounding box center [438, 264] width 31 height 24
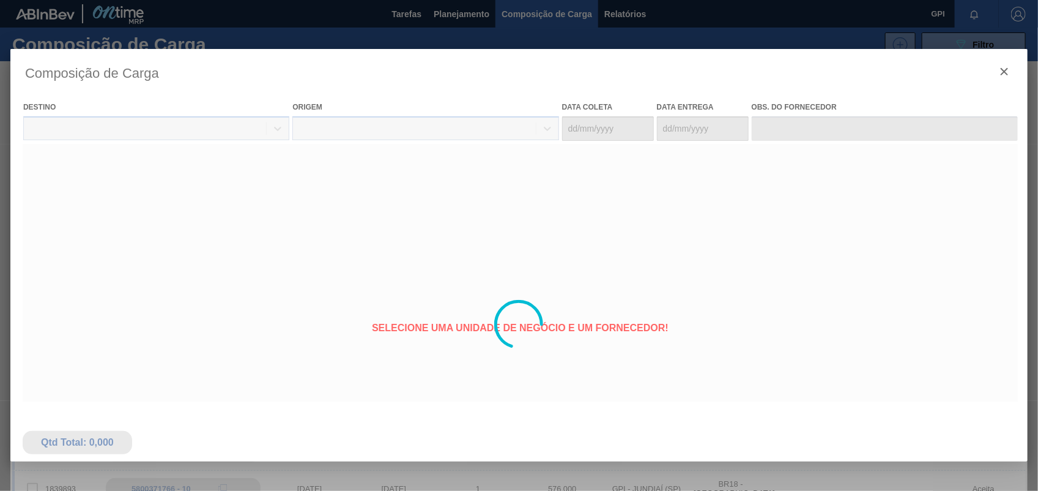
type coleta "28/10/2025"
type entrega "03/11/2025"
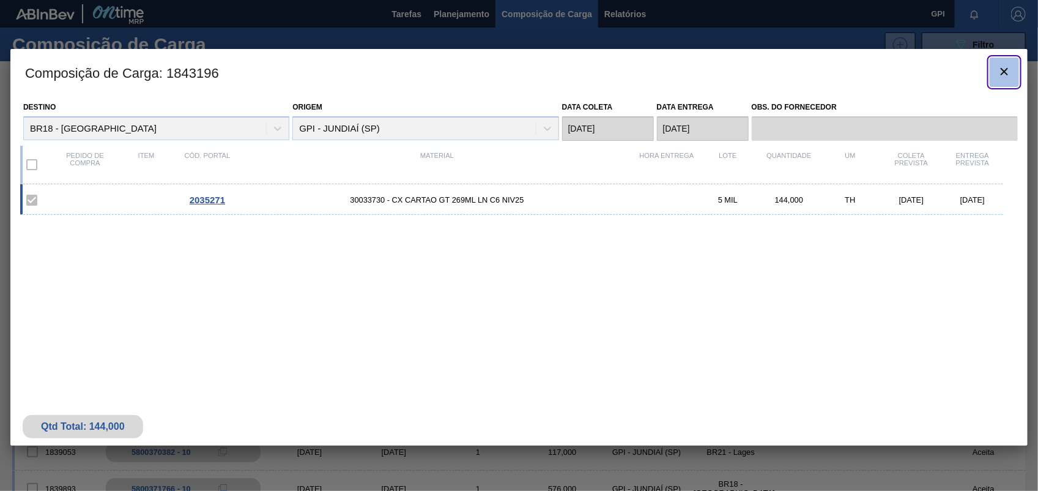
click at [1011, 80] on button "botão de ícone" at bounding box center [1004, 71] width 29 height 29
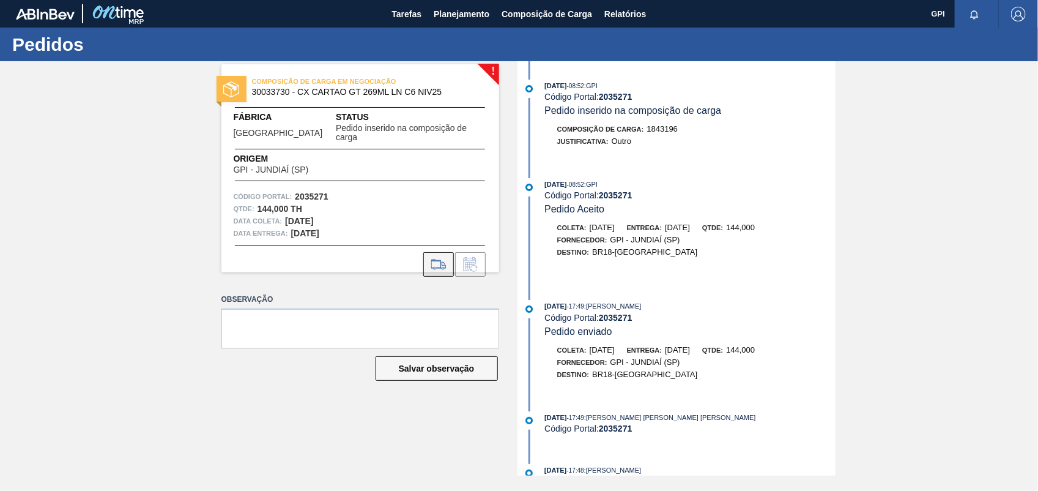
click at [439, 257] on icon at bounding box center [439, 264] width 20 height 15
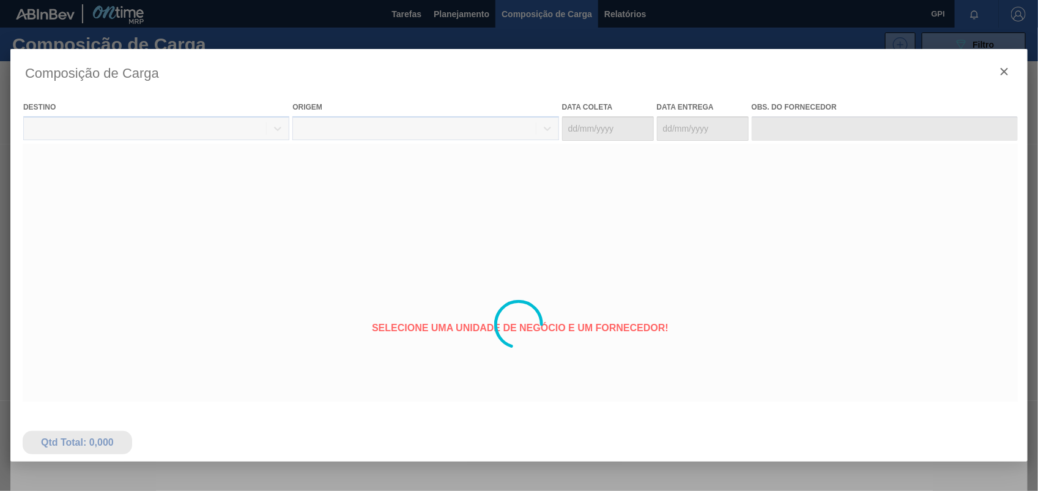
type coleta "28/10/2025"
type entrega "03/11/2025"
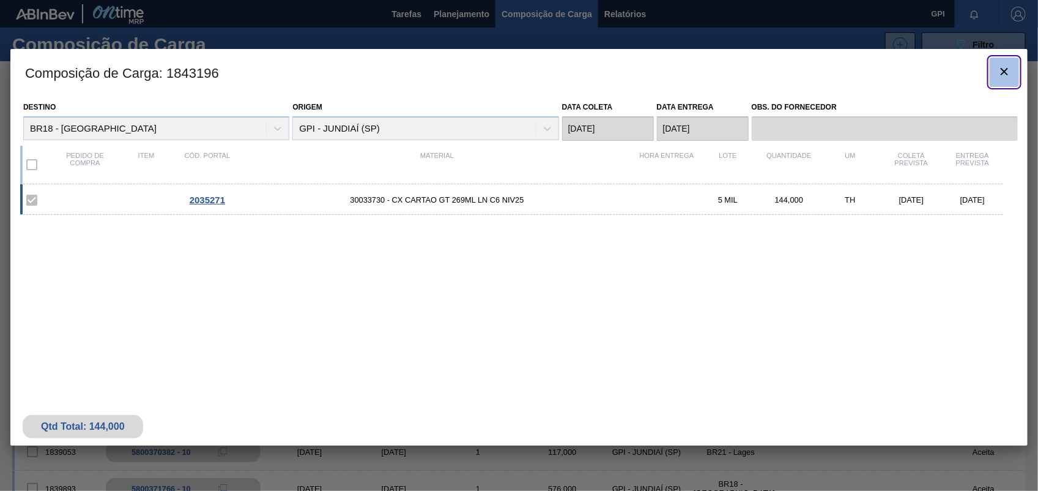
click at [1001, 80] on clb-icon "botão de ícone" at bounding box center [1004, 72] width 15 height 17
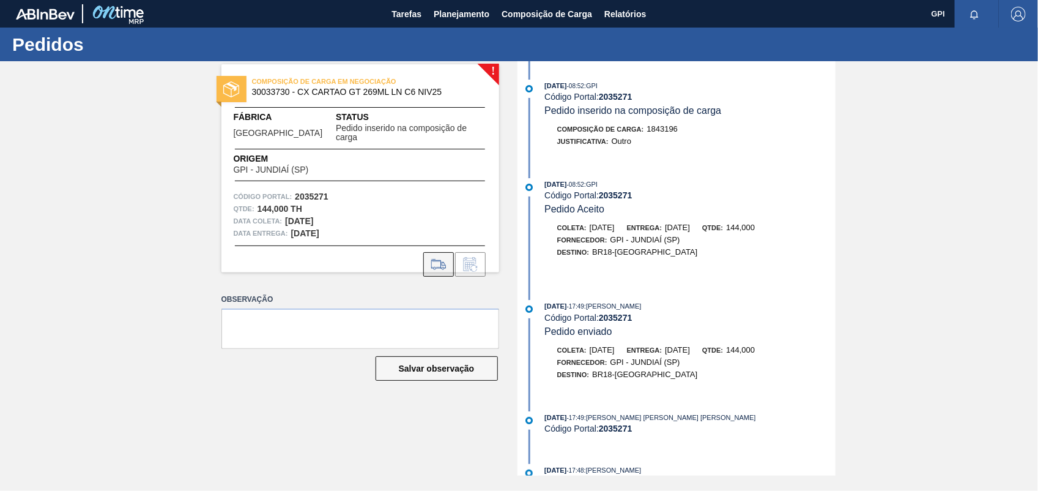
click at [445, 257] on icon at bounding box center [439, 264] width 20 height 15
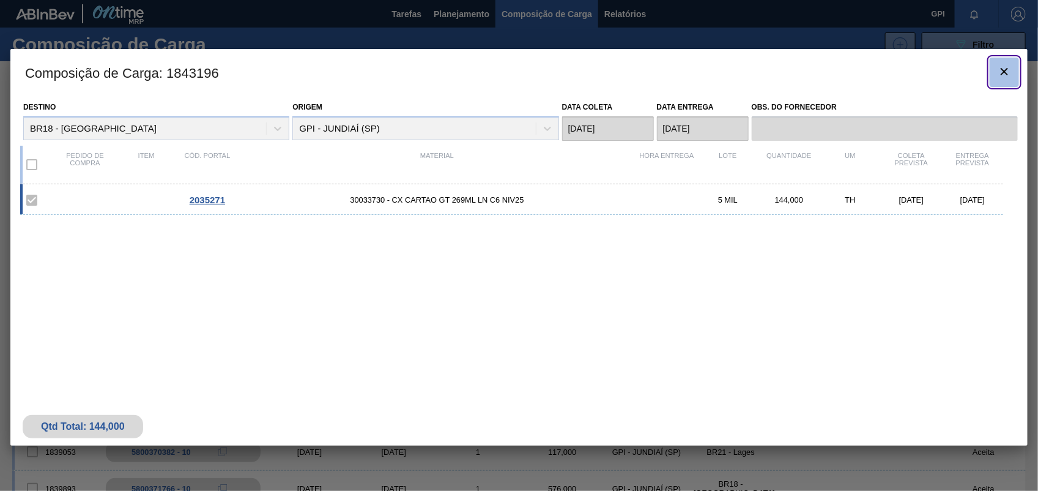
click at [1007, 80] on button "botão de ícone" at bounding box center [1004, 71] width 29 height 29
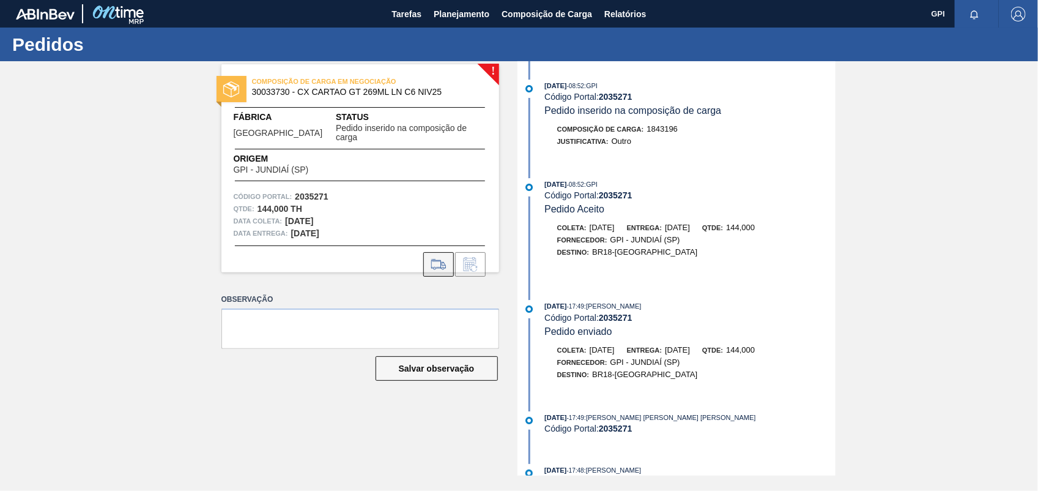
click at [436, 257] on icon at bounding box center [439, 264] width 20 height 15
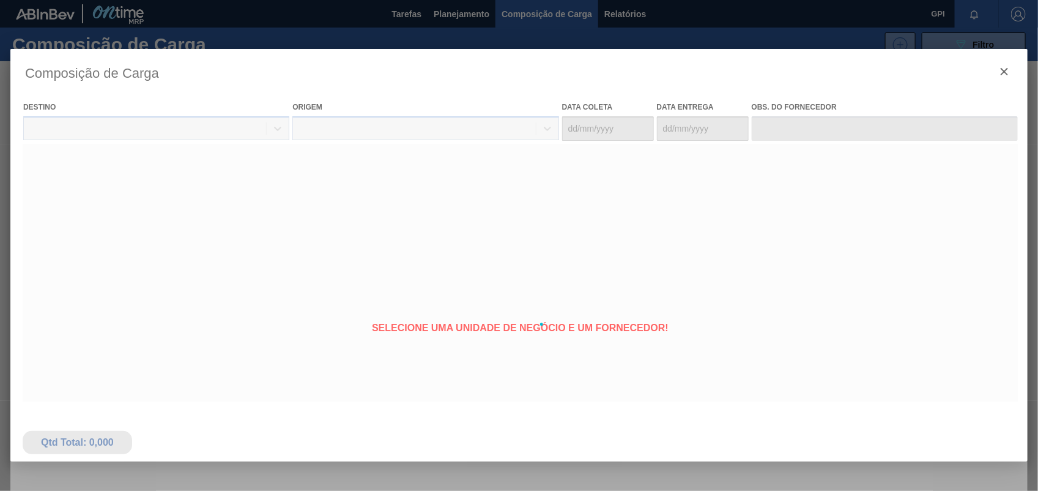
type coleta "28/10/2025"
type entrega "03/11/2025"
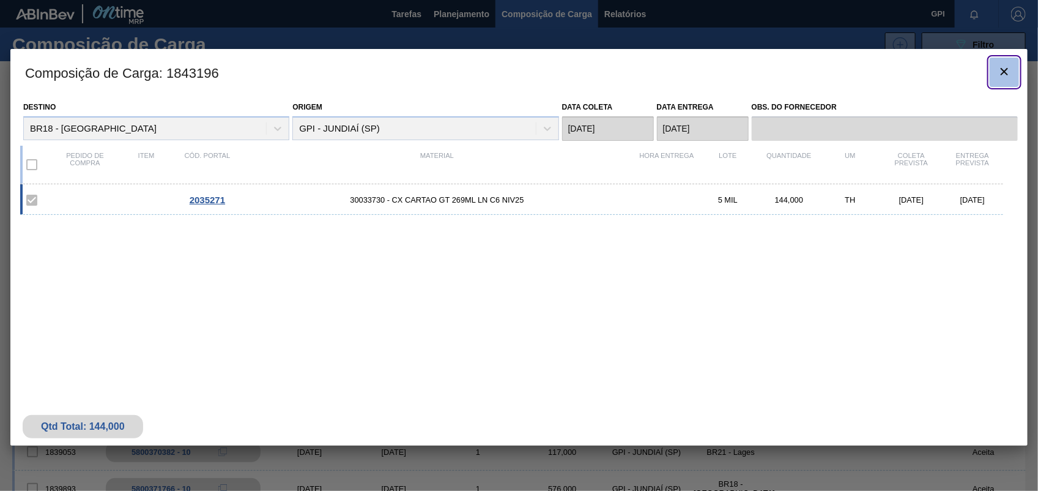
click at [1010, 69] on icon "botão de ícone" at bounding box center [1004, 71] width 15 height 15
